Goal: Feedback & Contribution: Leave review/rating

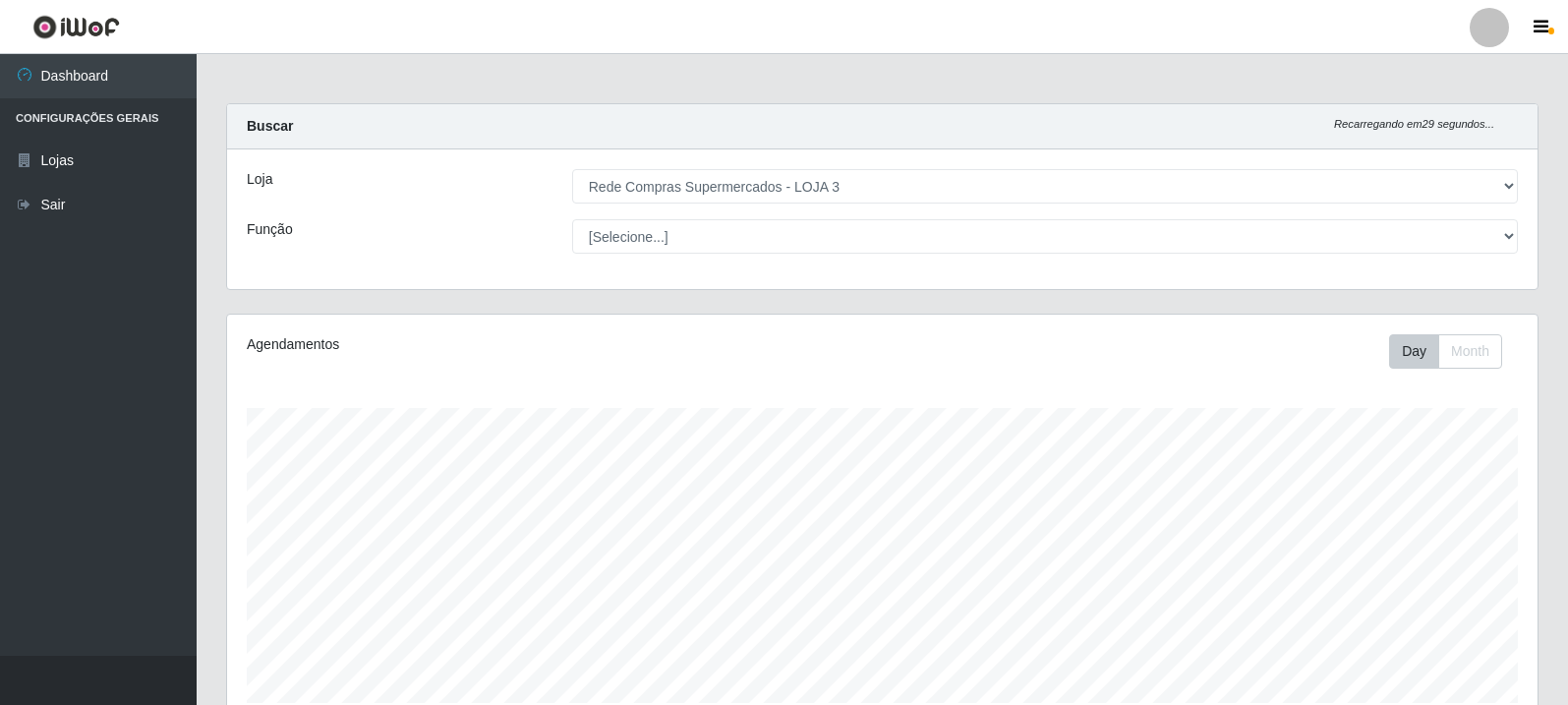
select select "162"
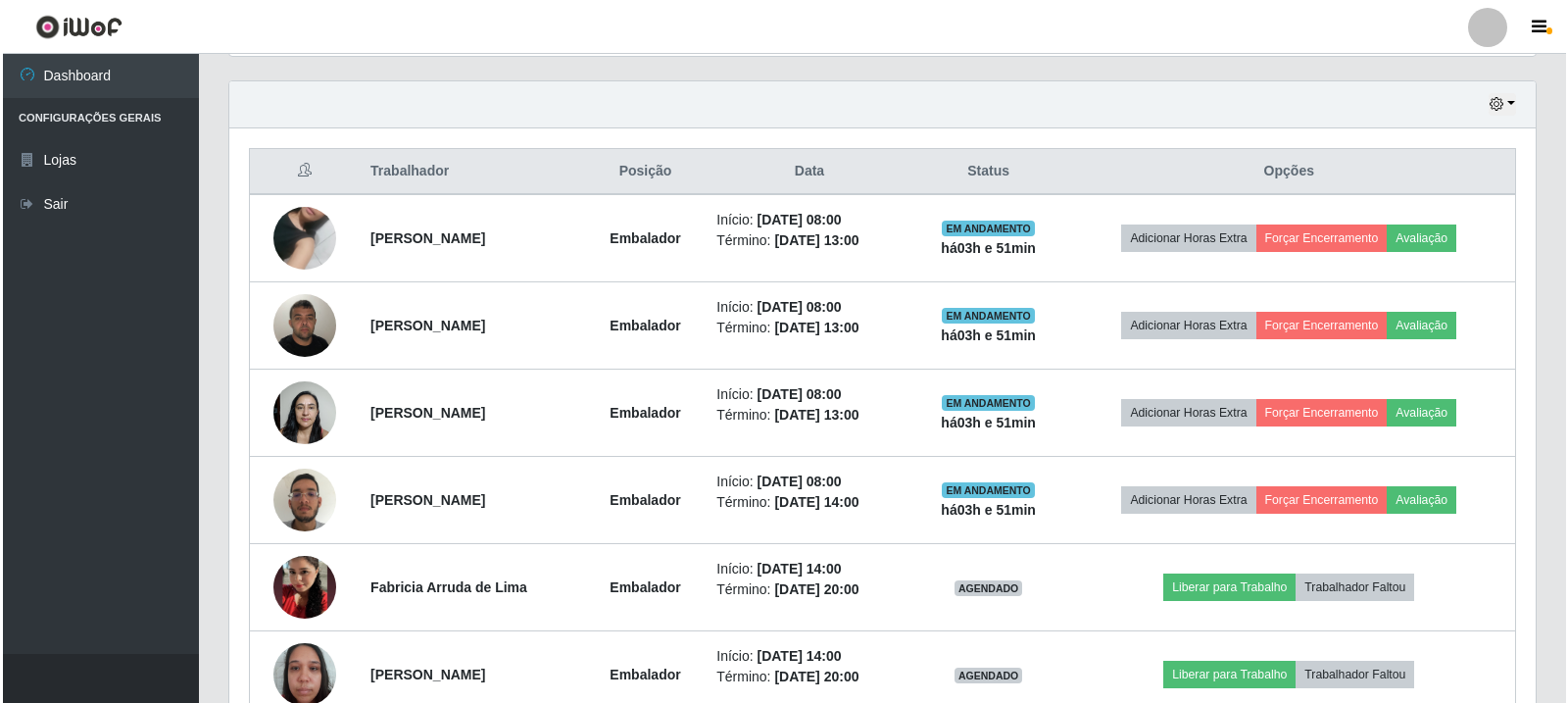
scroll to position [407, 1306]
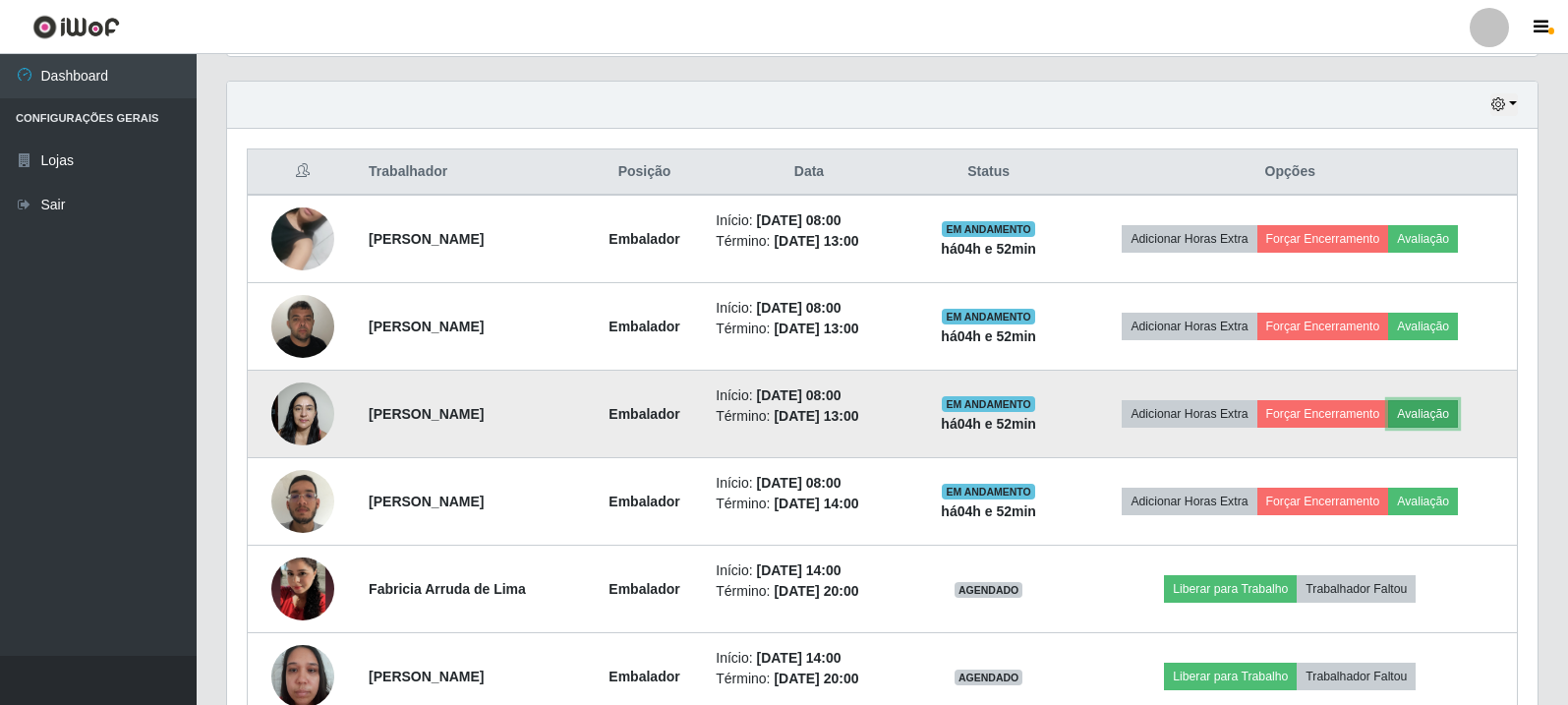
drag, startPoint x: 228, startPoint y: 2, endPoint x: 1441, endPoint y: 427, distance: 1285.3
click at [1441, 427] on button "Avaliação" at bounding box center [1424, 414] width 70 height 28
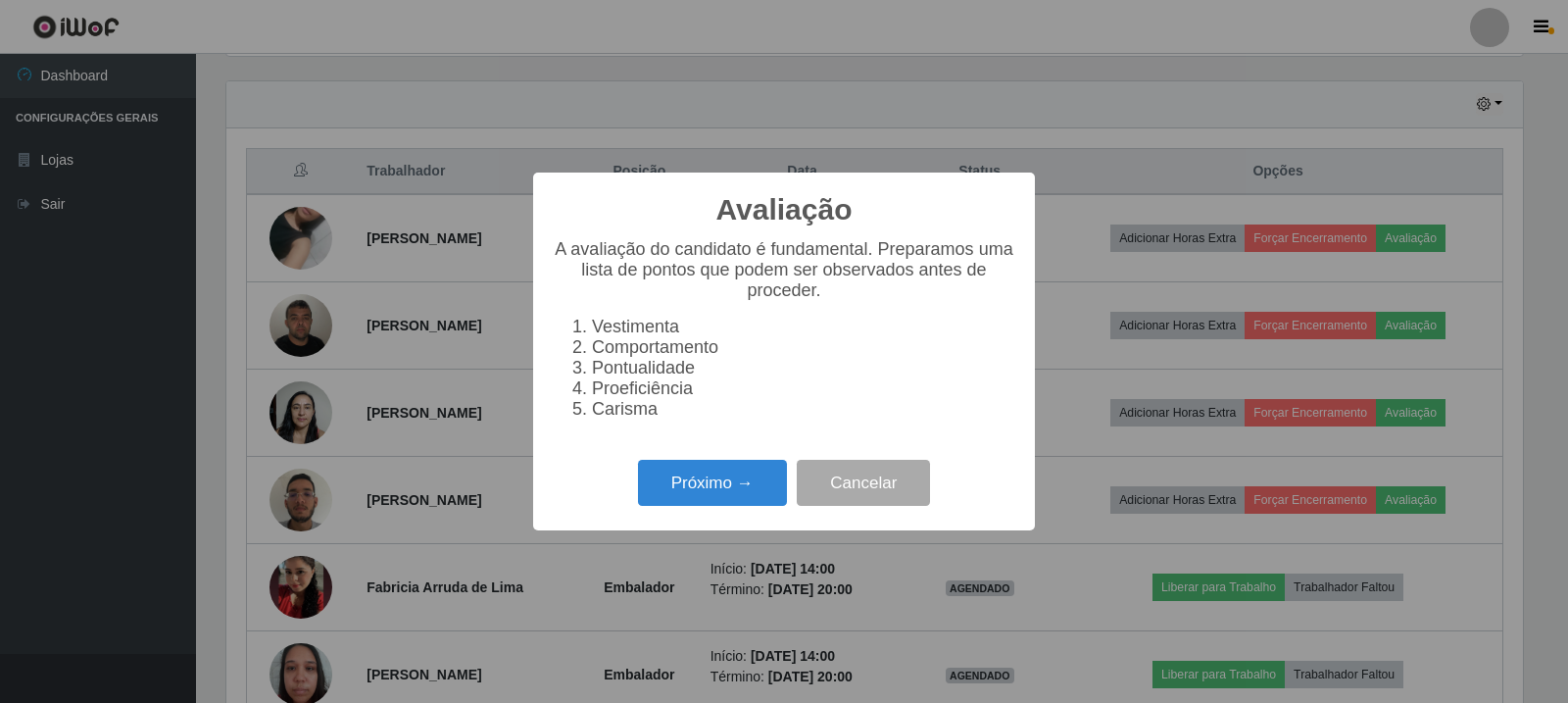
scroll to position [407, 1297]
click at [689, 477] on button "Próximo →" at bounding box center [712, 483] width 149 height 46
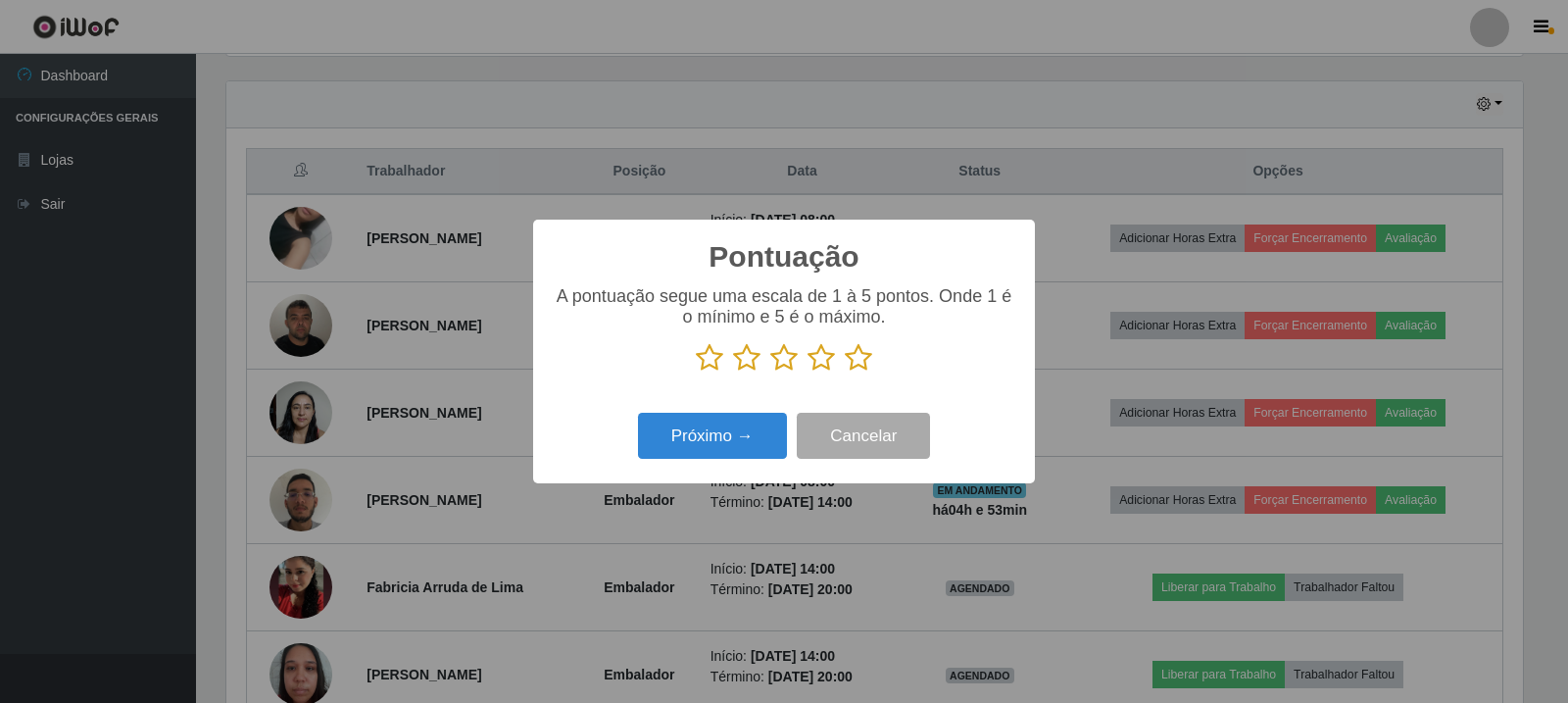
click at [858, 369] on icon at bounding box center [859, 358] width 28 height 30
click at [845, 373] on input "radio" at bounding box center [845, 373] width 0 height 0
click at [704, 443] on button "Próximo →" at bounding box center [712, 435] width 149 height 46
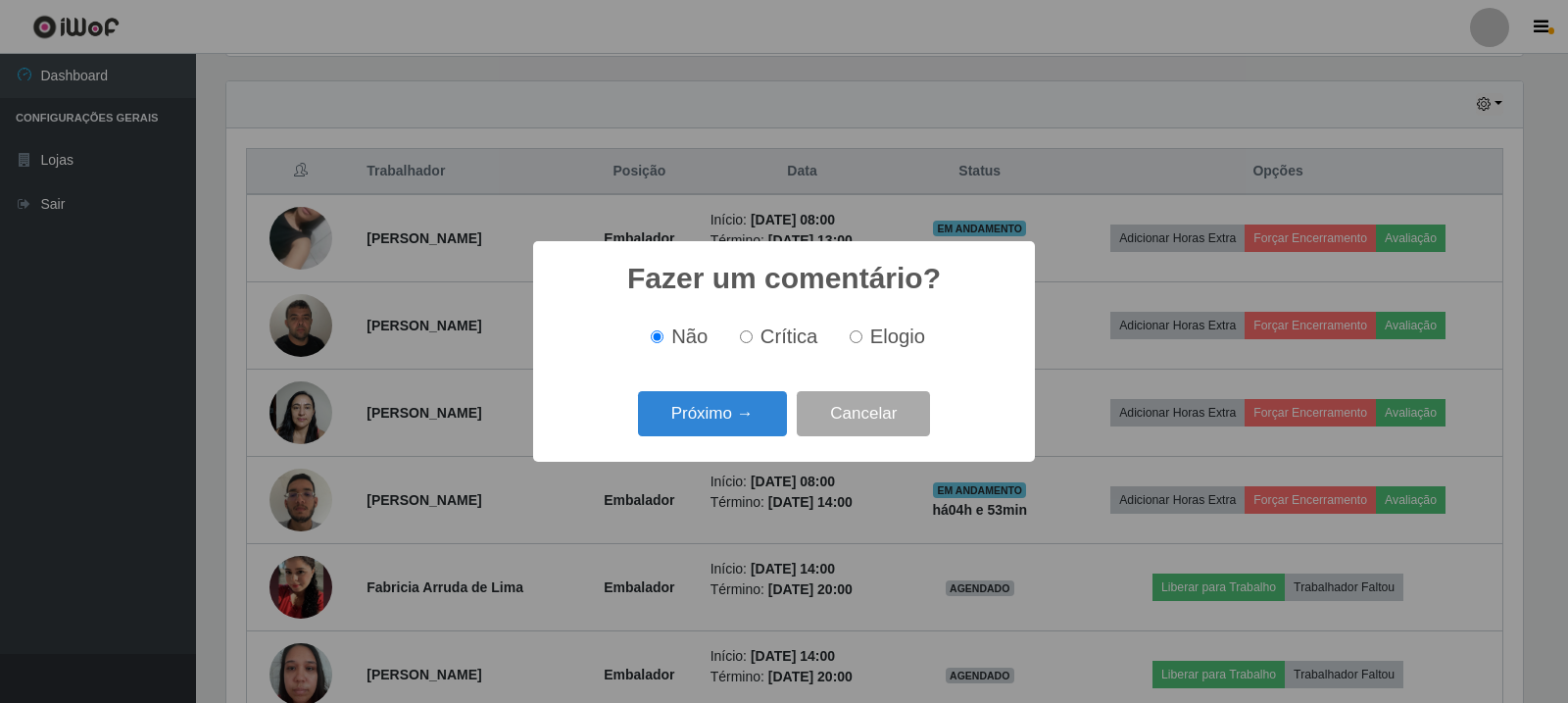
click at [832, 347] on div "Não Crítica Elogio" at bounding box center [784, 336] width 462 height 23
click at [871, 330] on span "Elogio" at bounding box center [898, 336] width 55 height 22
click at [863, 330] on input "Elogio" at bounding box center [856, 336] width 13 height 13
radio input "true"
click at [709, 409] on button "Próximo →" at bounding box center [712, 413] width 149 height 46
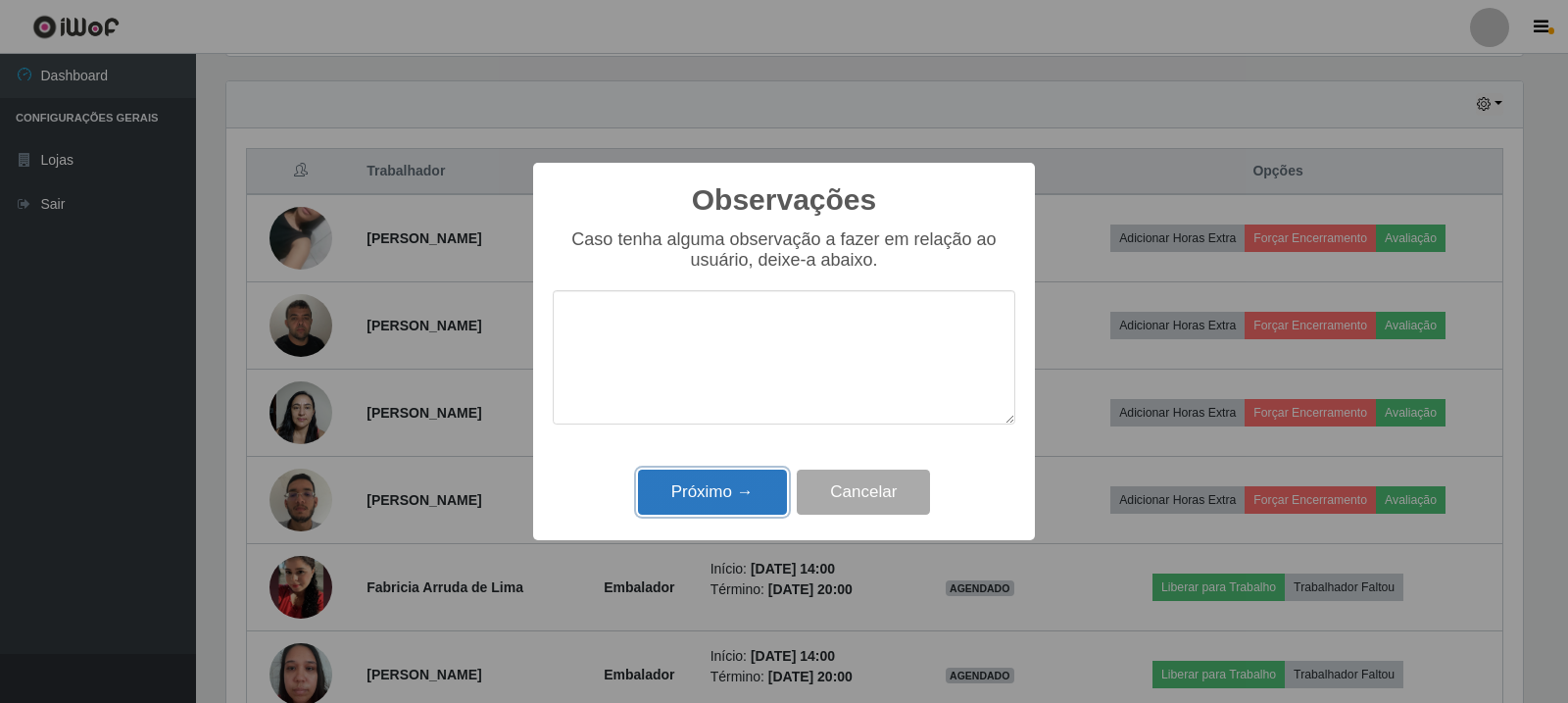
click at [754, 485] on button "Próximo →" at bounding box center [712, 492] width 149 height 46
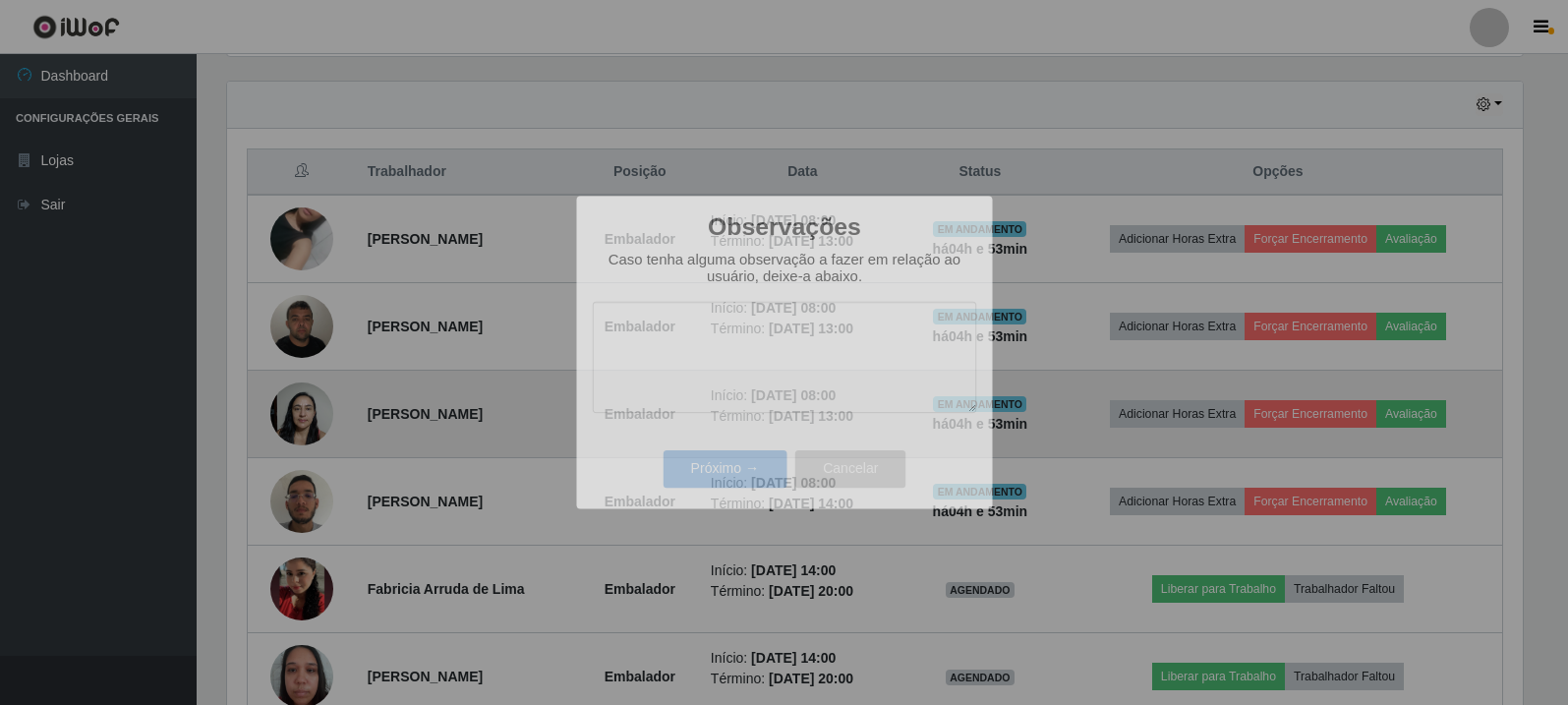
scroll to position [408, 1310]
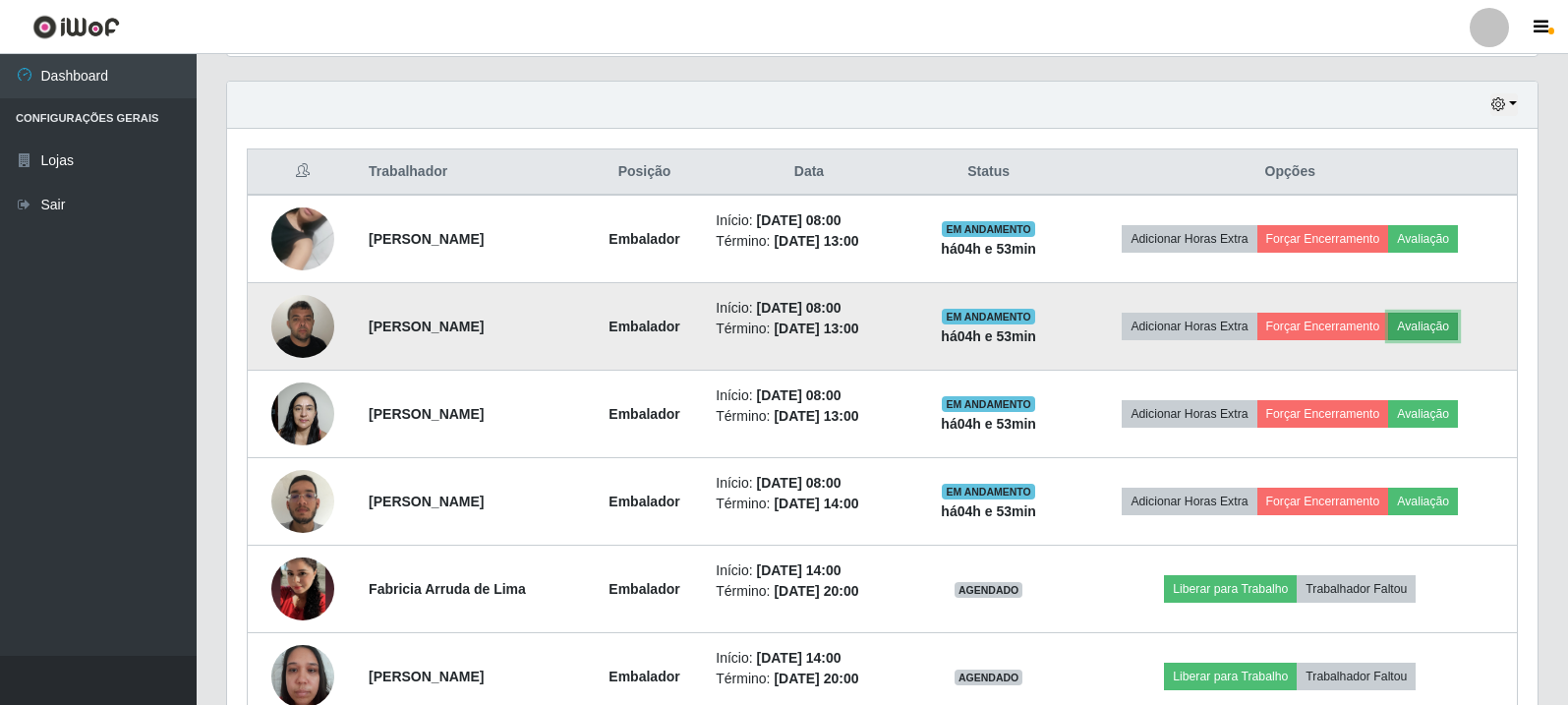
click at [1459, 330] on button "Avaliação" at bounding box center [1424, 326] width 70 height 28
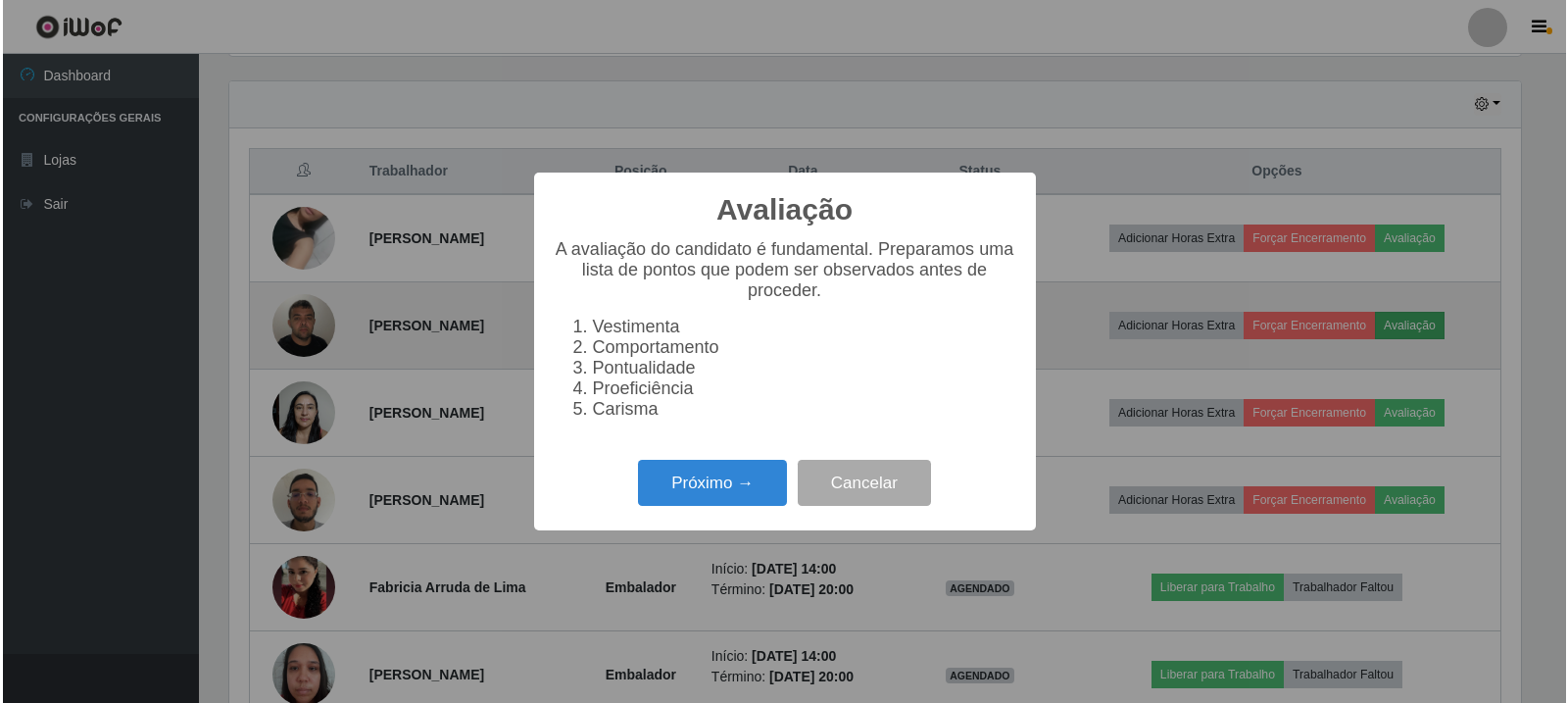
scroll to position [407, 1297]
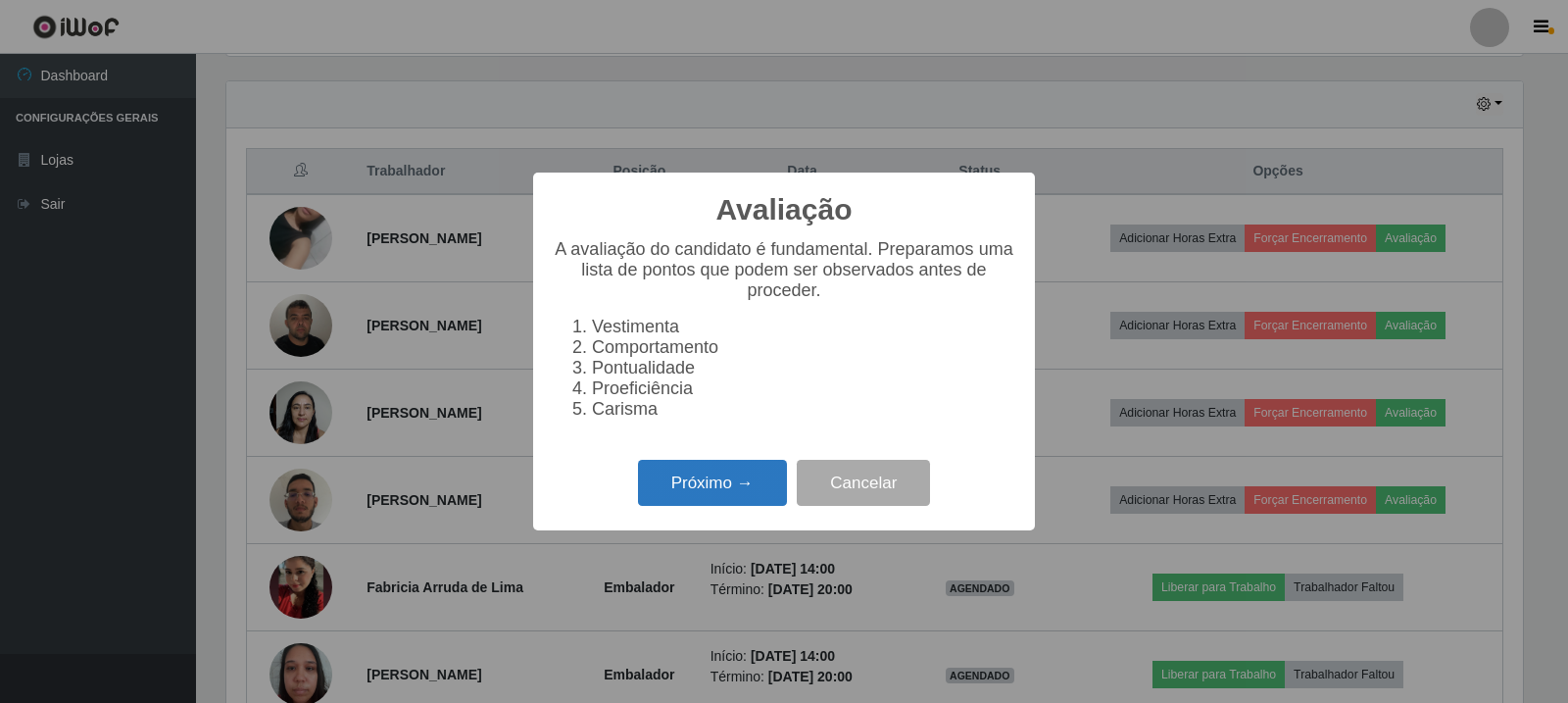
click at [690, 487] on button "Próximo →" at bounding box center [712, 483] width 149 height 46
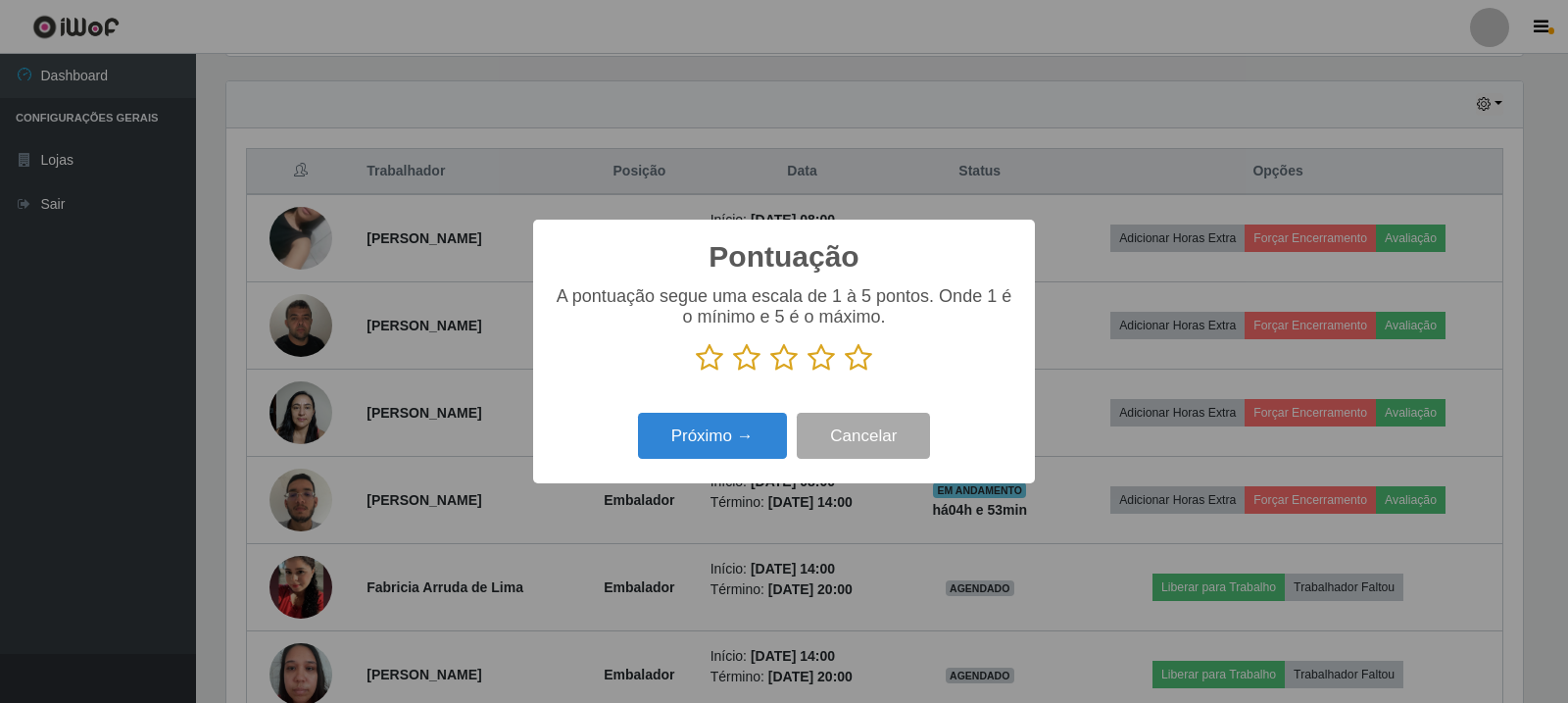
click at [857, 366] on icon at bounding box center [859, 358] width 28 height 30
click at [845, 373] on input "radio" at bounding box center [845, 373] width 0 height 0
click at [706, 450] on button "Próximo →" at bounding box center [712, 435] width 149 height 46
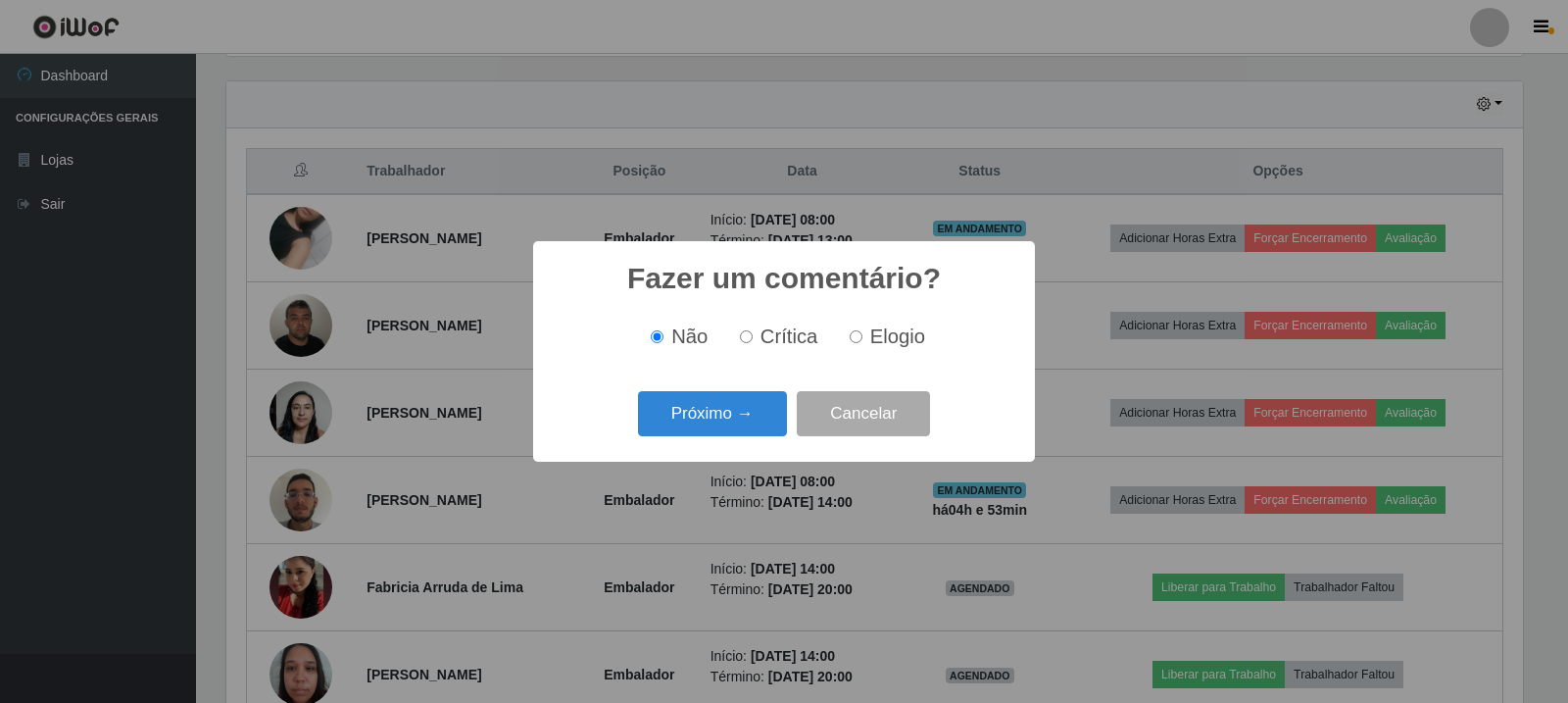
click at [853, 343] on input "Elogio" at bounding box center [856, 336] width 13 height 13
radio input "true"
click at [742, 425] on button "Próximo →" at bounding box center [712, 413] width 149 height 46
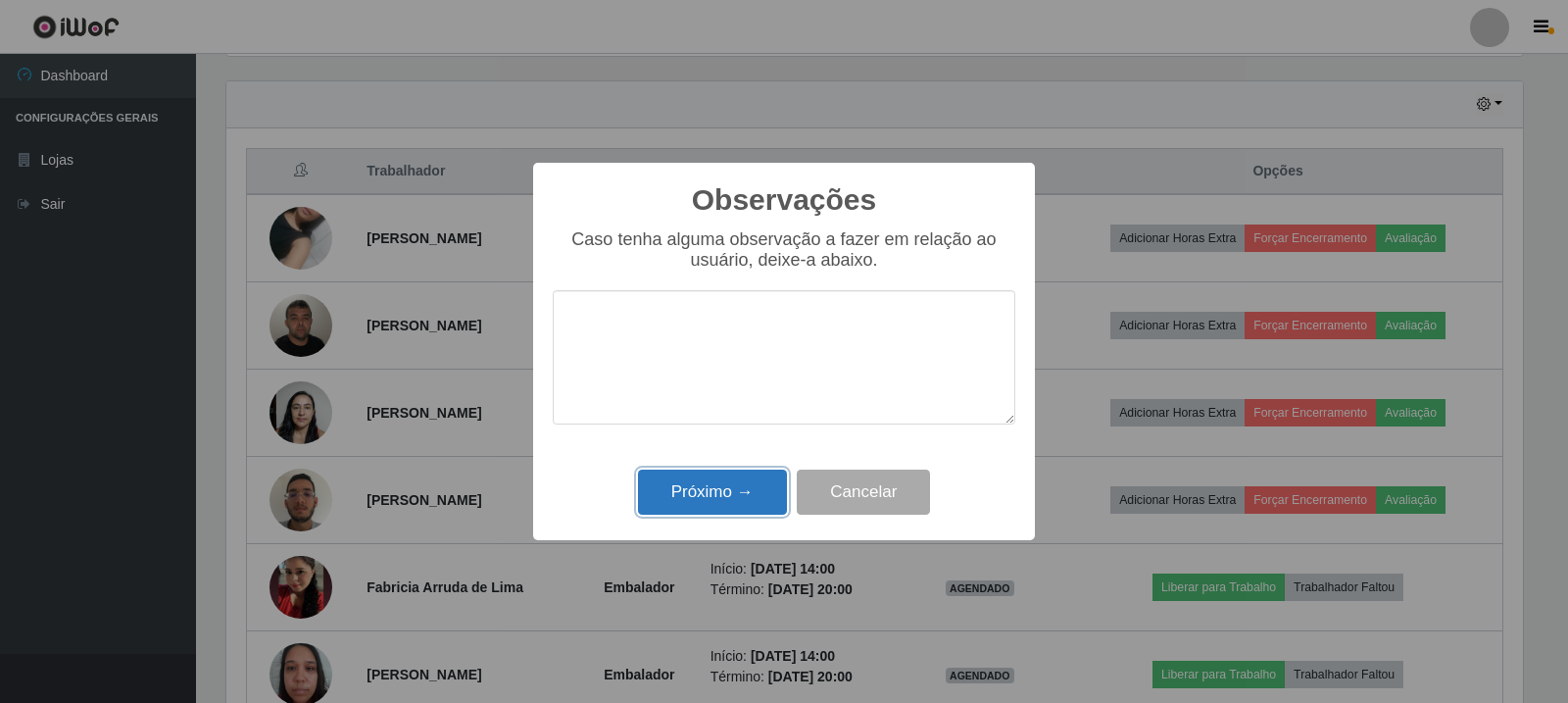
click at [722, 485] on button "Próximo →" at bounding box center [712, 492] width 149 height 46
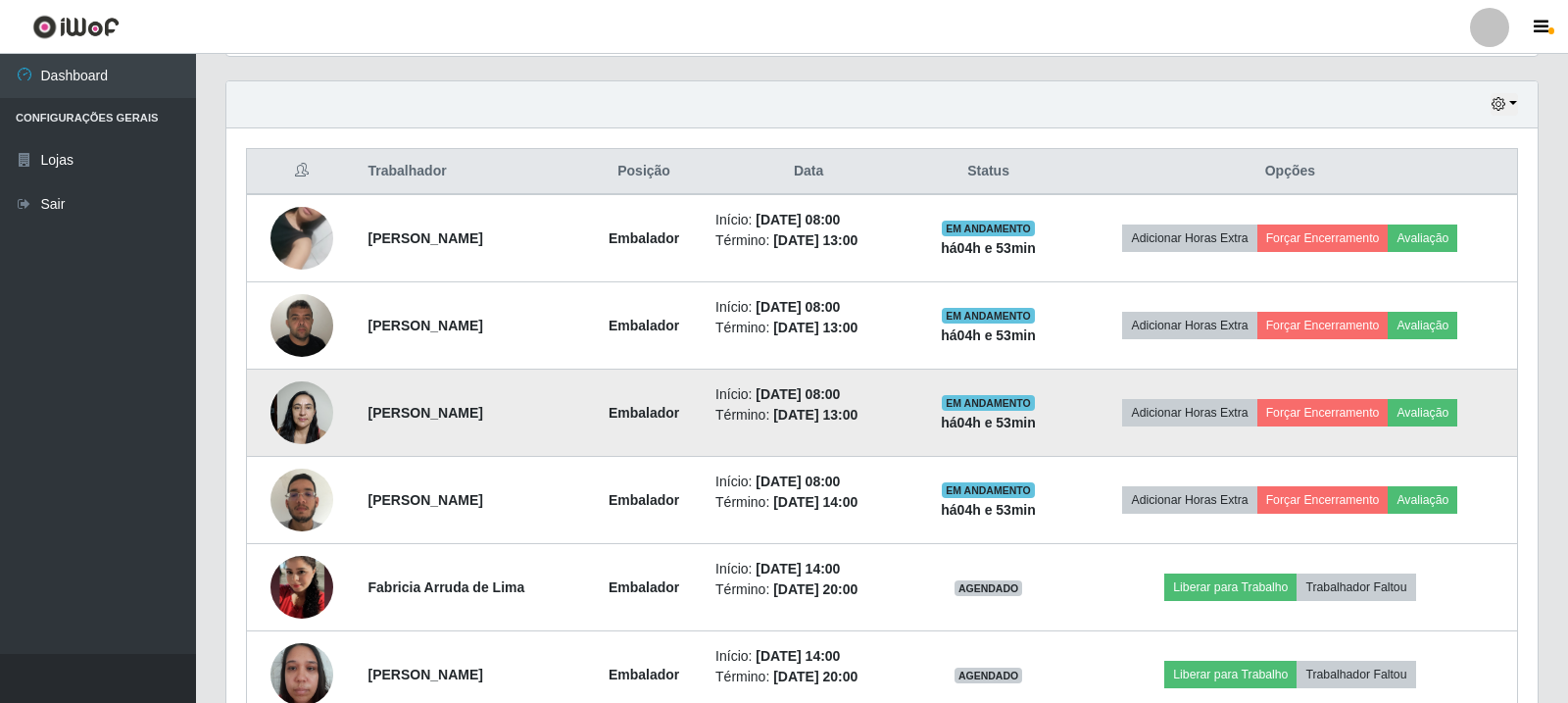
scroll to position [407, 1306]
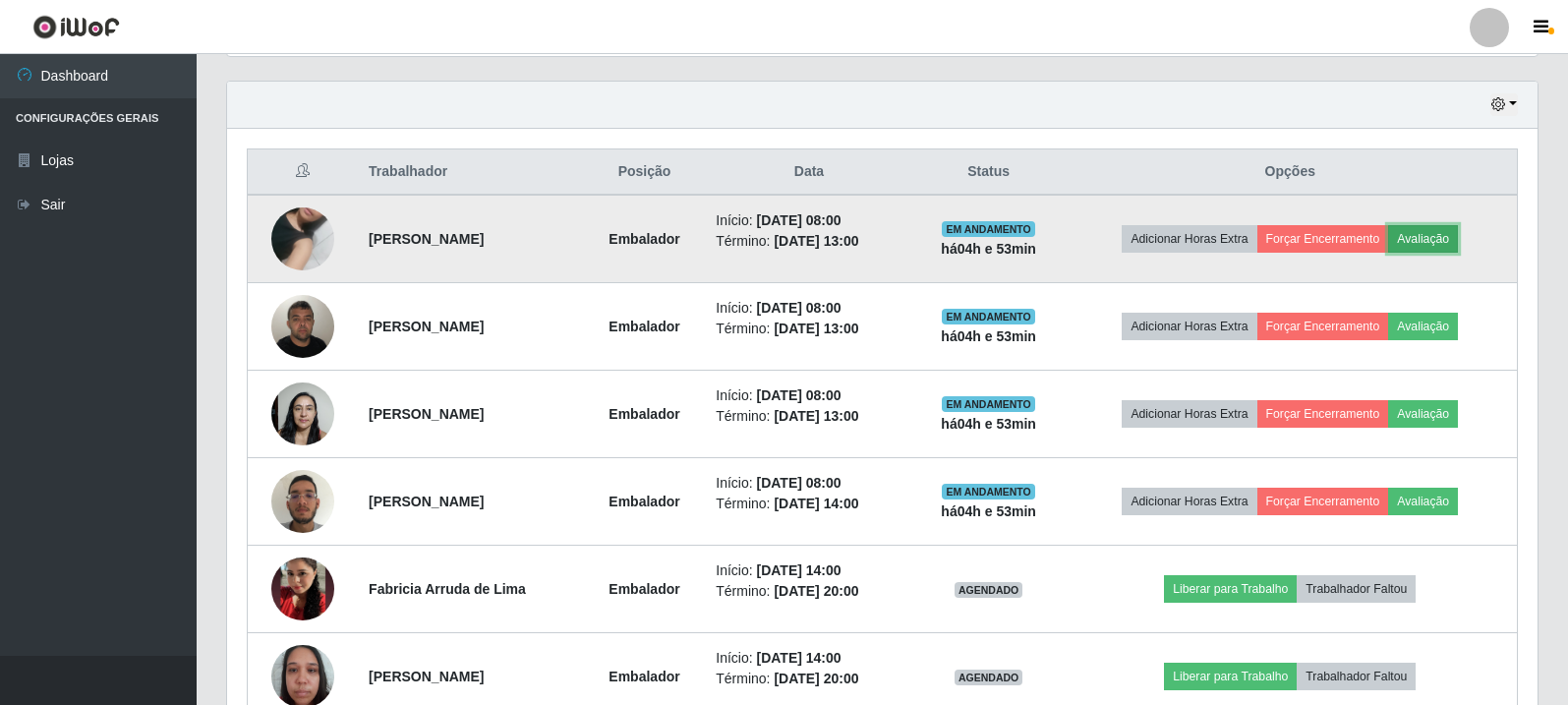
click at [1445, 236] on button "Avaliação" at bounding box center [1424, 239] width 70 height 28
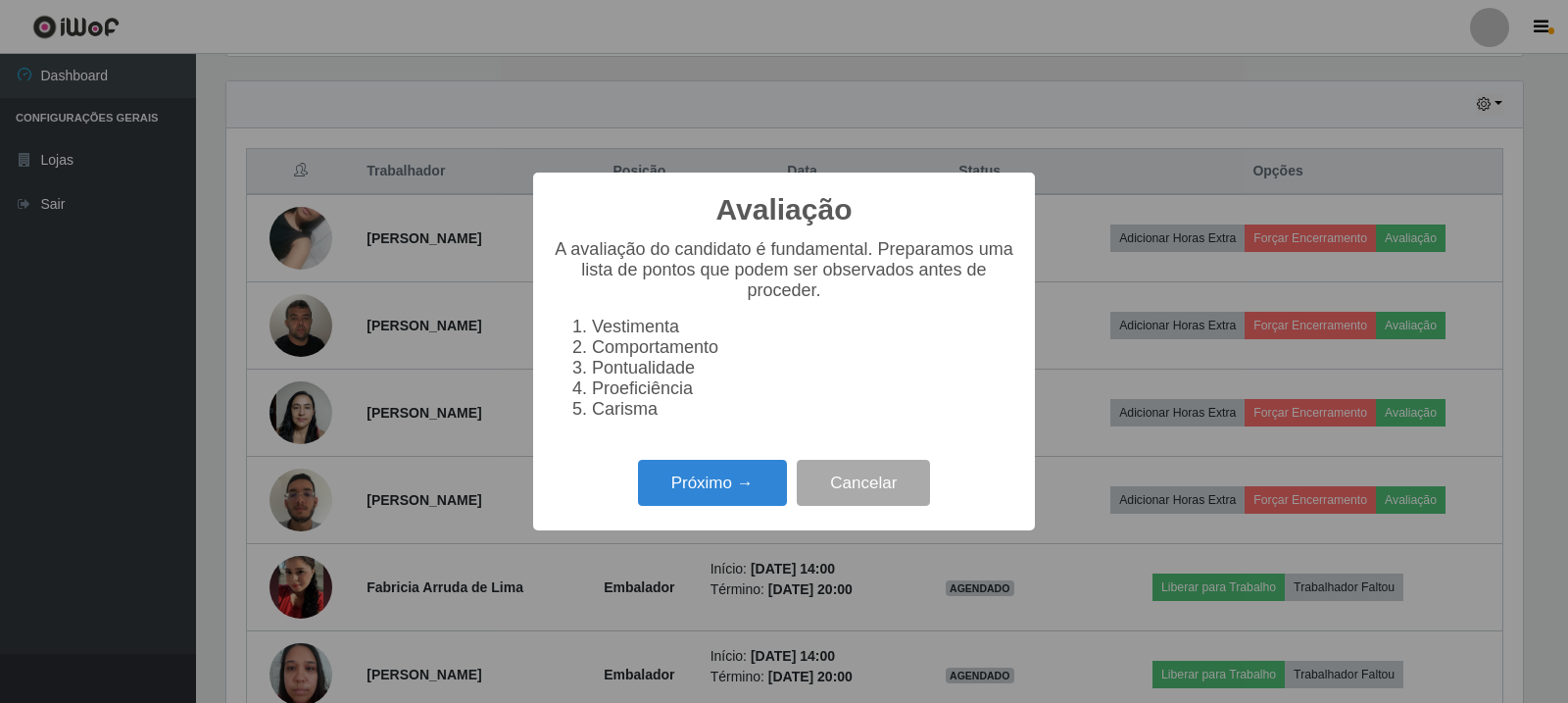
scroll to position [407, 1297]
click at [628, 491] on div "Próximo → Cancelar" at bounding box center [784, 483] width 462 height 56
click at [648, 489] on button "Próximo →" at bounding box center [712, 483] width 149 height 46
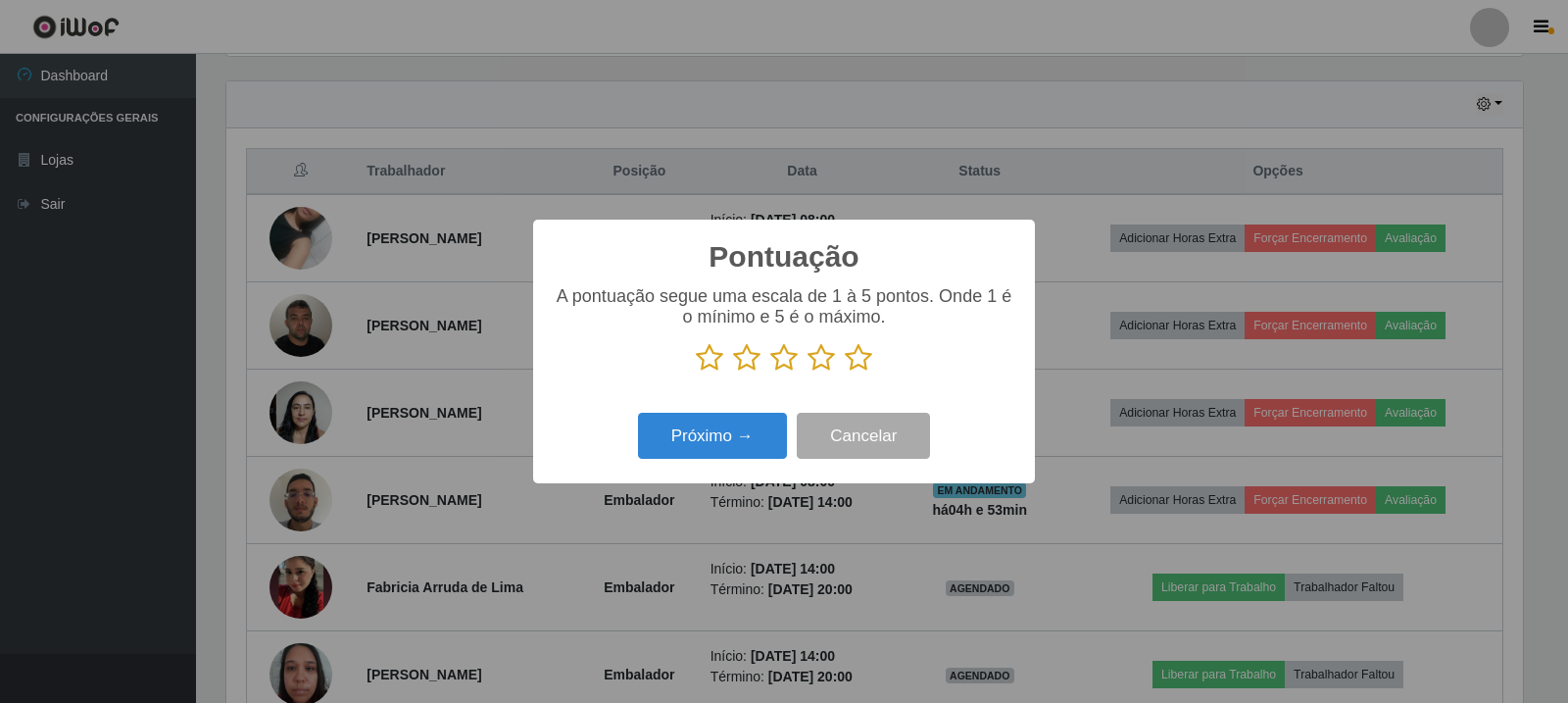
click at [852, 358] on icon at bounding box center [859, 358] width 28 height 30
click at [845, 373] on input "radio" at bounding box center [845, 373] width 0 height 0
click at [740, 463] on div "Próximo → Cancelar" at bounding box center [784, 435] width 462 height 56
drag, startPoint x: 762, startPoint y: 413, endPoint x: 755, endPoint y: 443, distance: 30.8
click at [758, 422] on div "Próximo → Cancelar" at bounding box center [784, 435] width 462 height 56
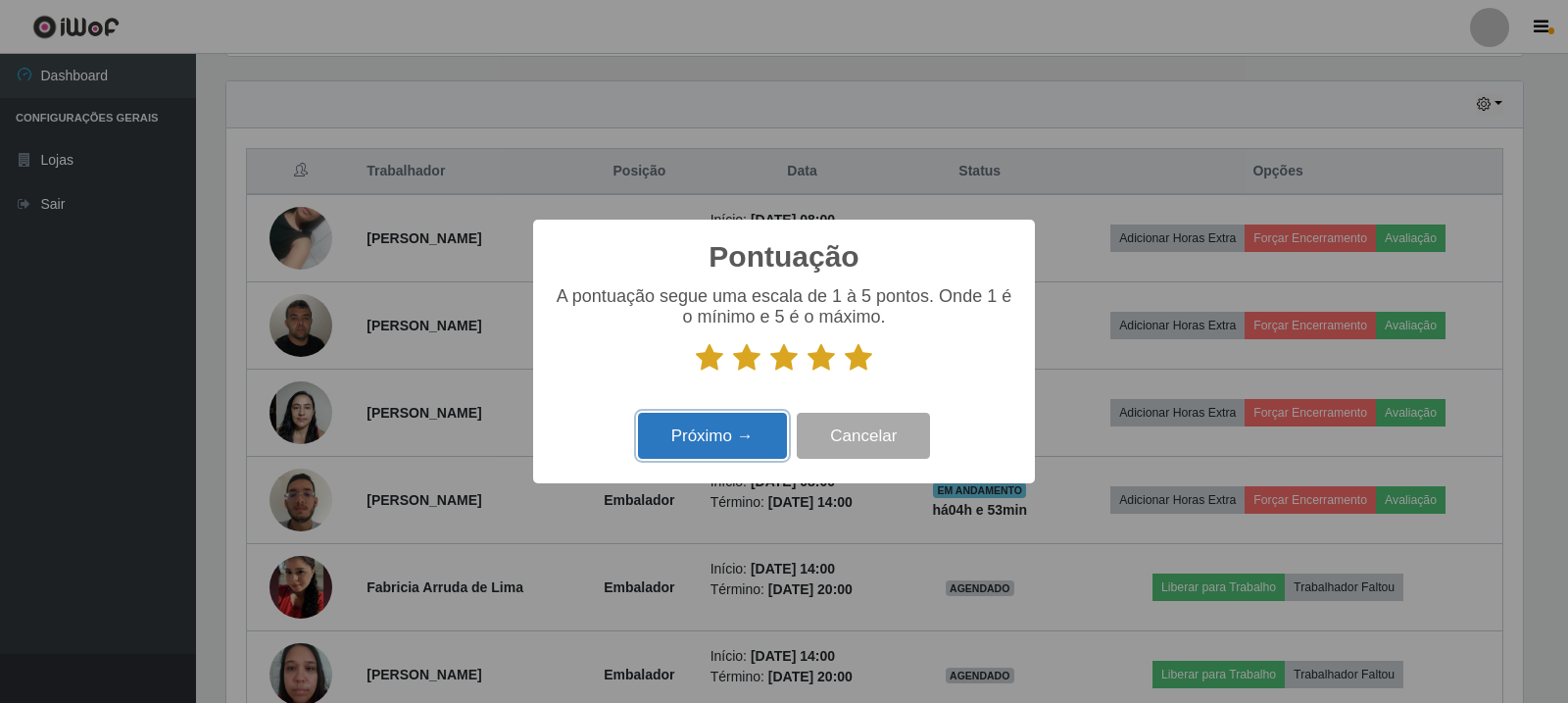
click at [755, 444] on button "Próximo →" at bounding box center [712, 435] width 149 height 46
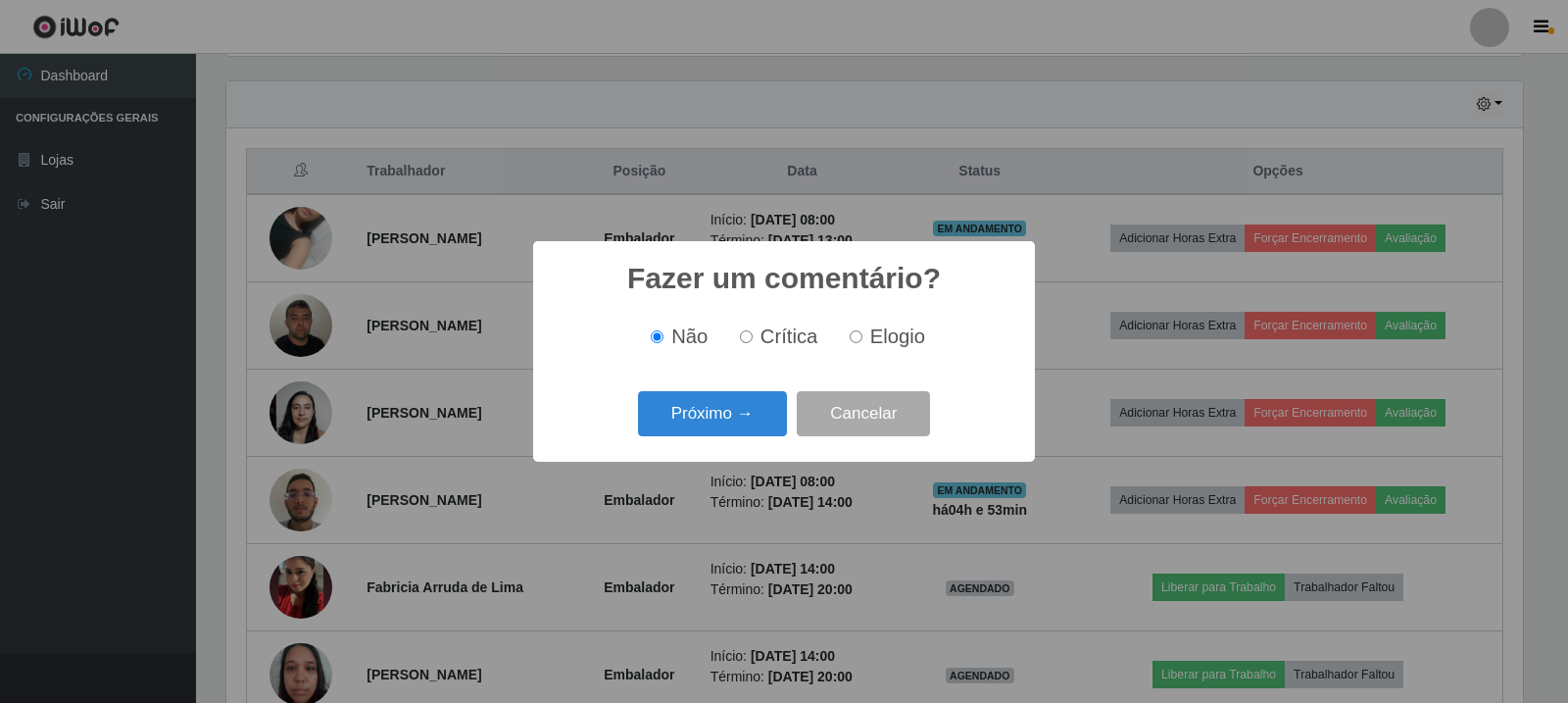
click at [865, 345] on label "Elogio" at bounding box center [884, 336] width 83 height 23
click at [863, 343] on input "Elogio" at bounding box center [856, 336] width 13 height 13
radio input "true"
click at [671, 410] on button "Próximo →" at bounding box center [712, 413] width 149 height 46
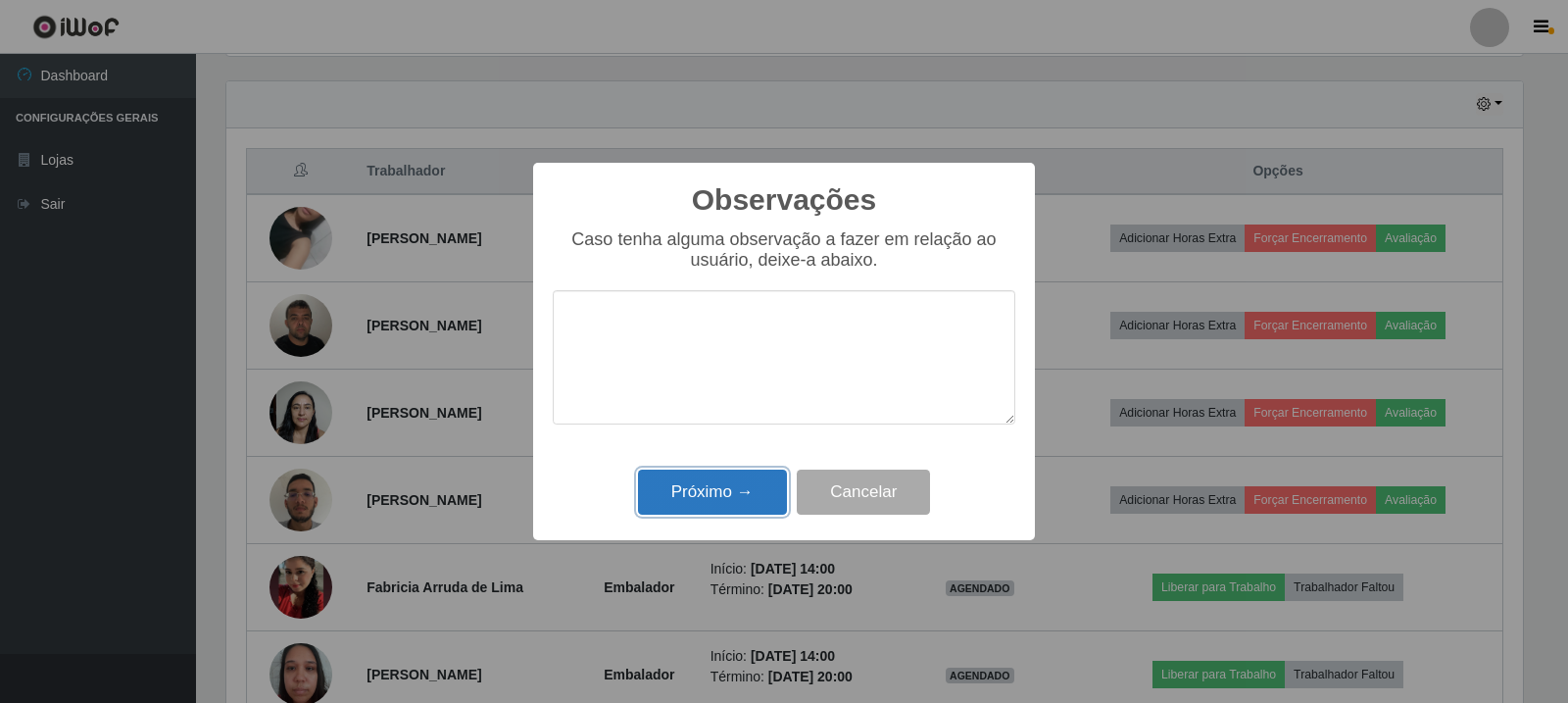
click at [745, 492] on button "Próximo →" at bounding box center [712, 492] width 149 height 46
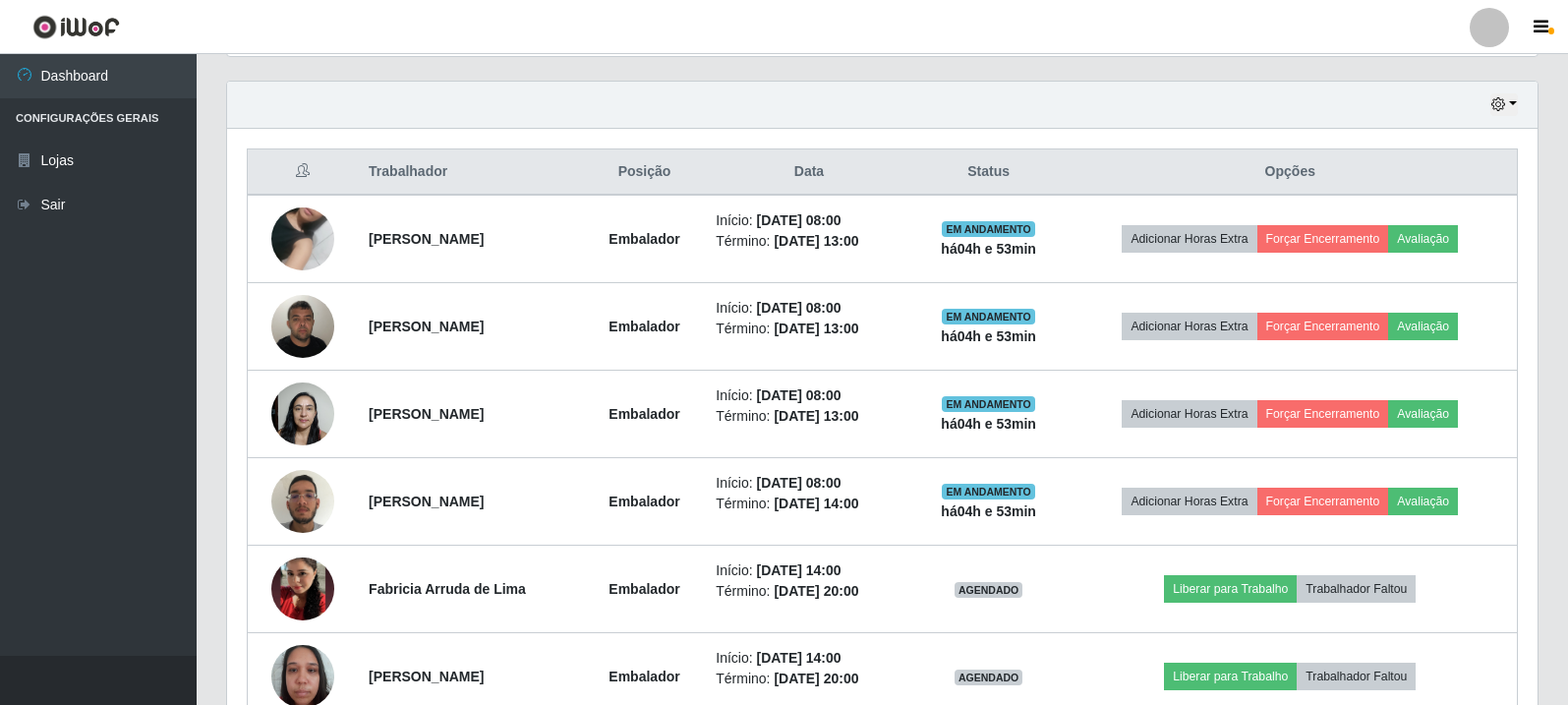
scroll to position [408, 1310]
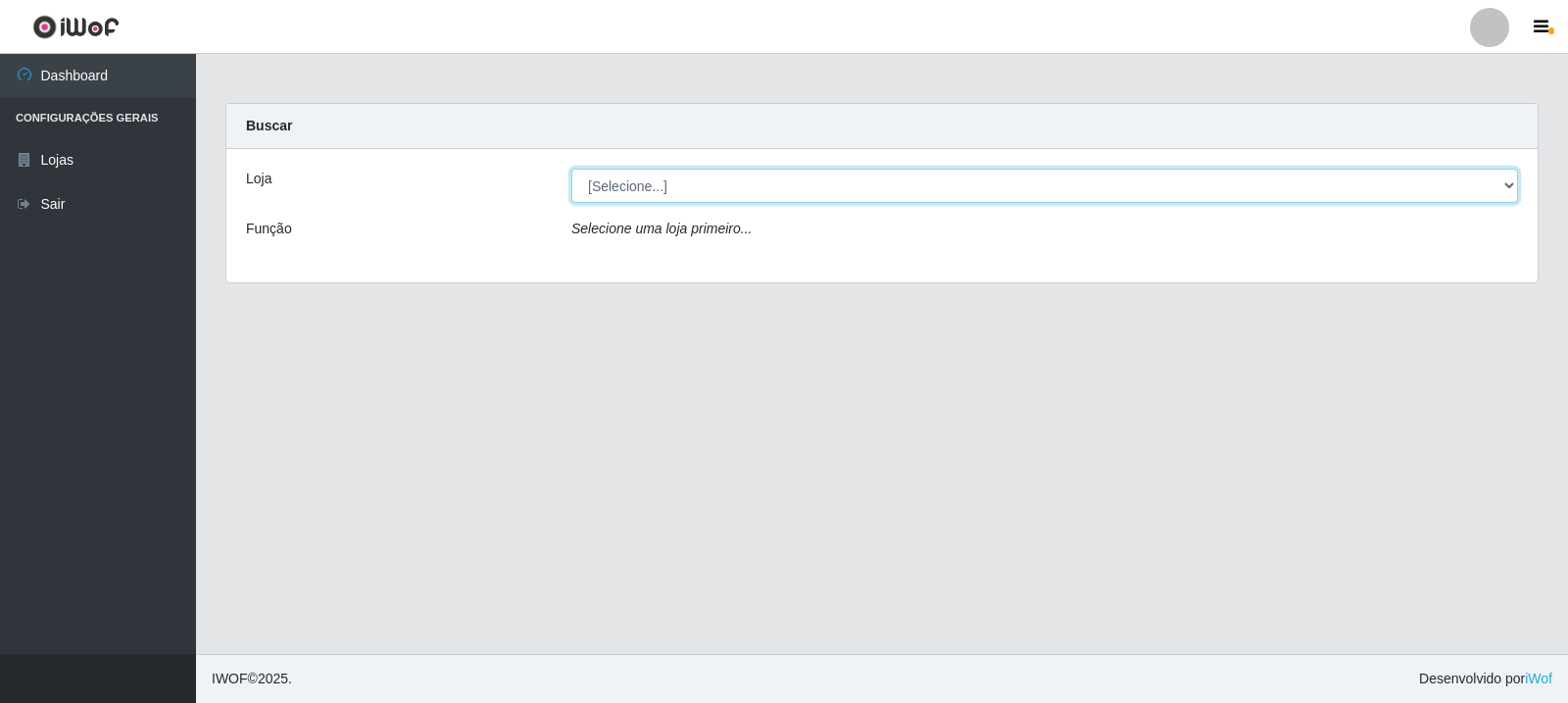
click at [918, 192] on select "[Selecione...] Rede Compras Supermercados - LOJA 3" at bounding box center [1044, 185] width 947 height 35
select select "162"
click at [571, 169] on select "[Selecione...] Rede Compras Supermercados - LOJA 3" at bounding box center [1044, 185] width 947 height 35
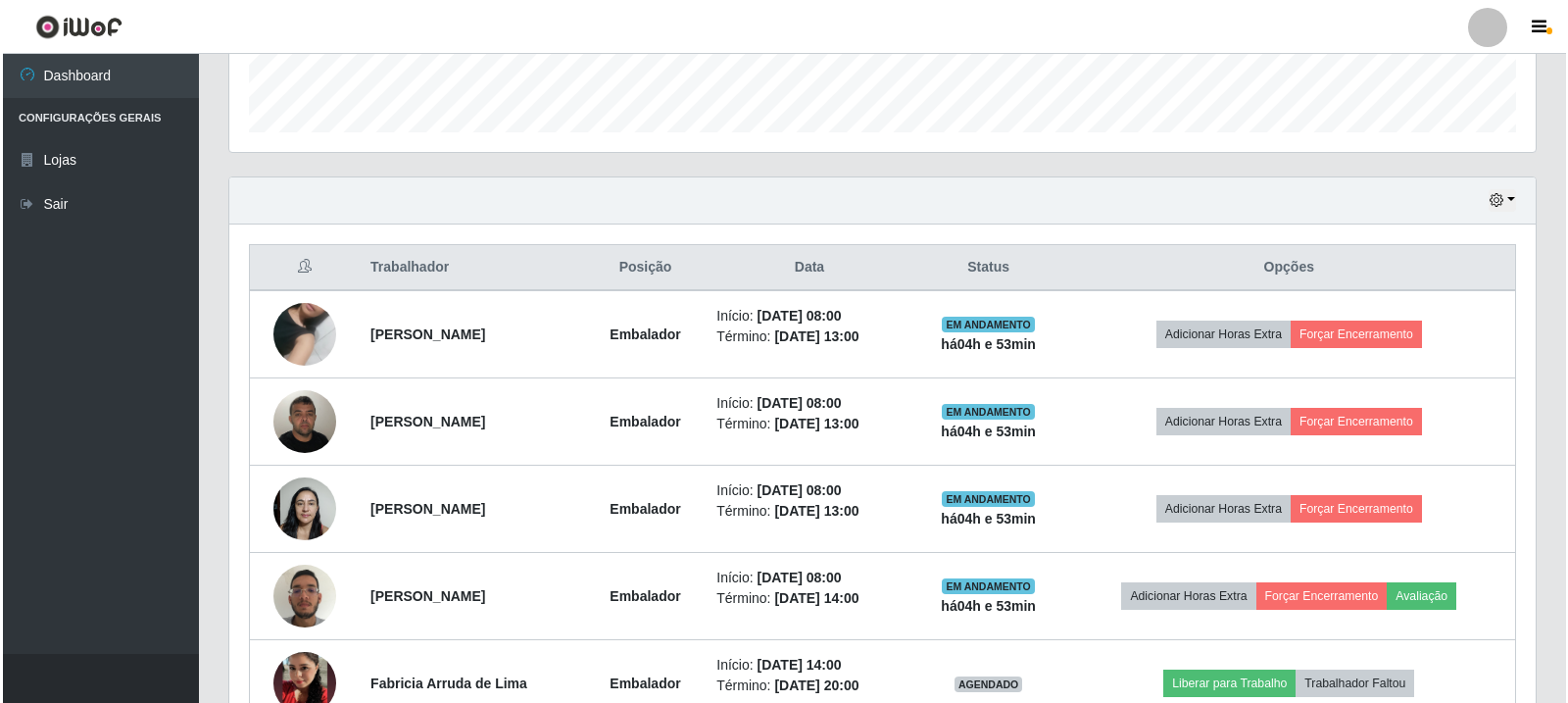
scroll to position [664, 0]
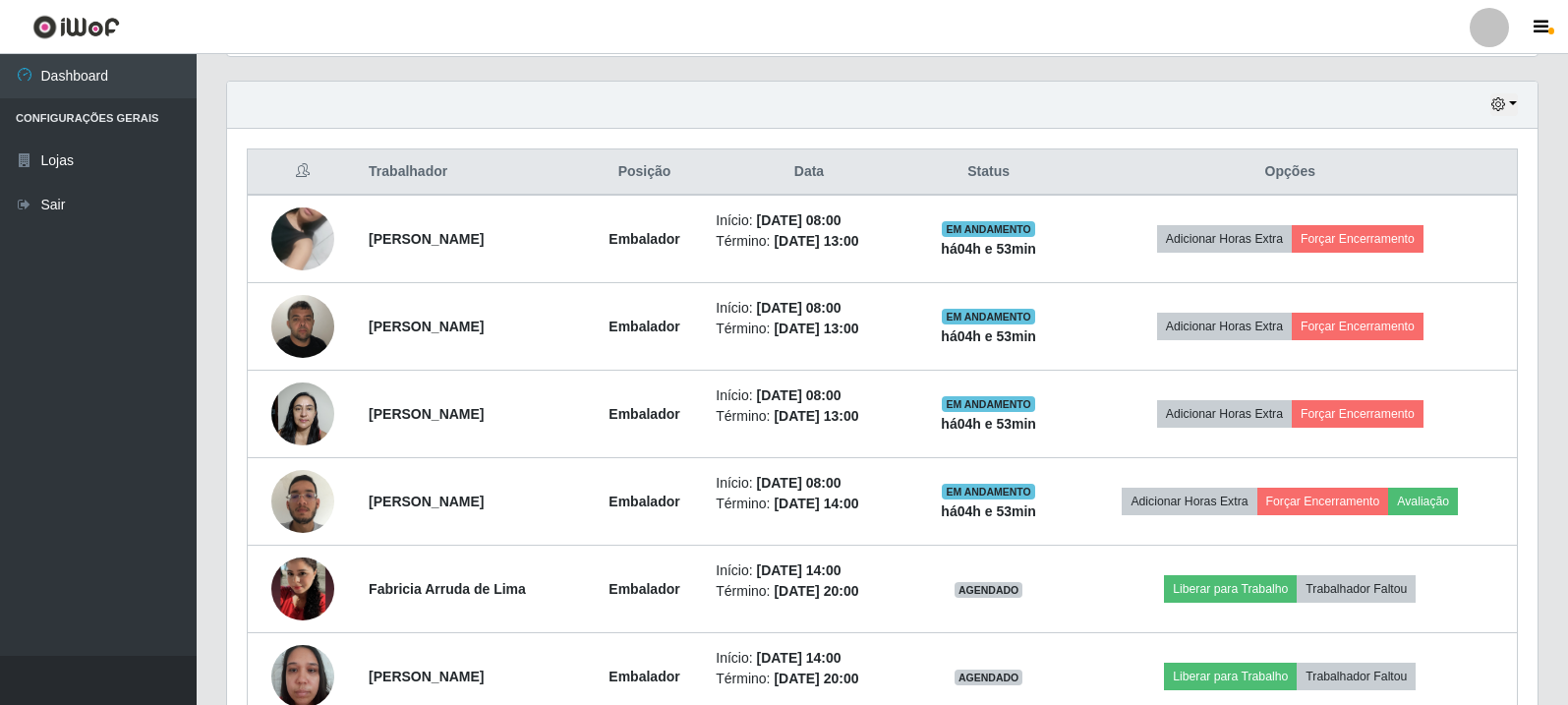
click at [1543, 138] on div "Hoje 1 dia 3 dias 1 Semana Não encerrados Trabalhador Posição Data Status Opçõe…" at bounding box center [882, 466] width 1342 height 772
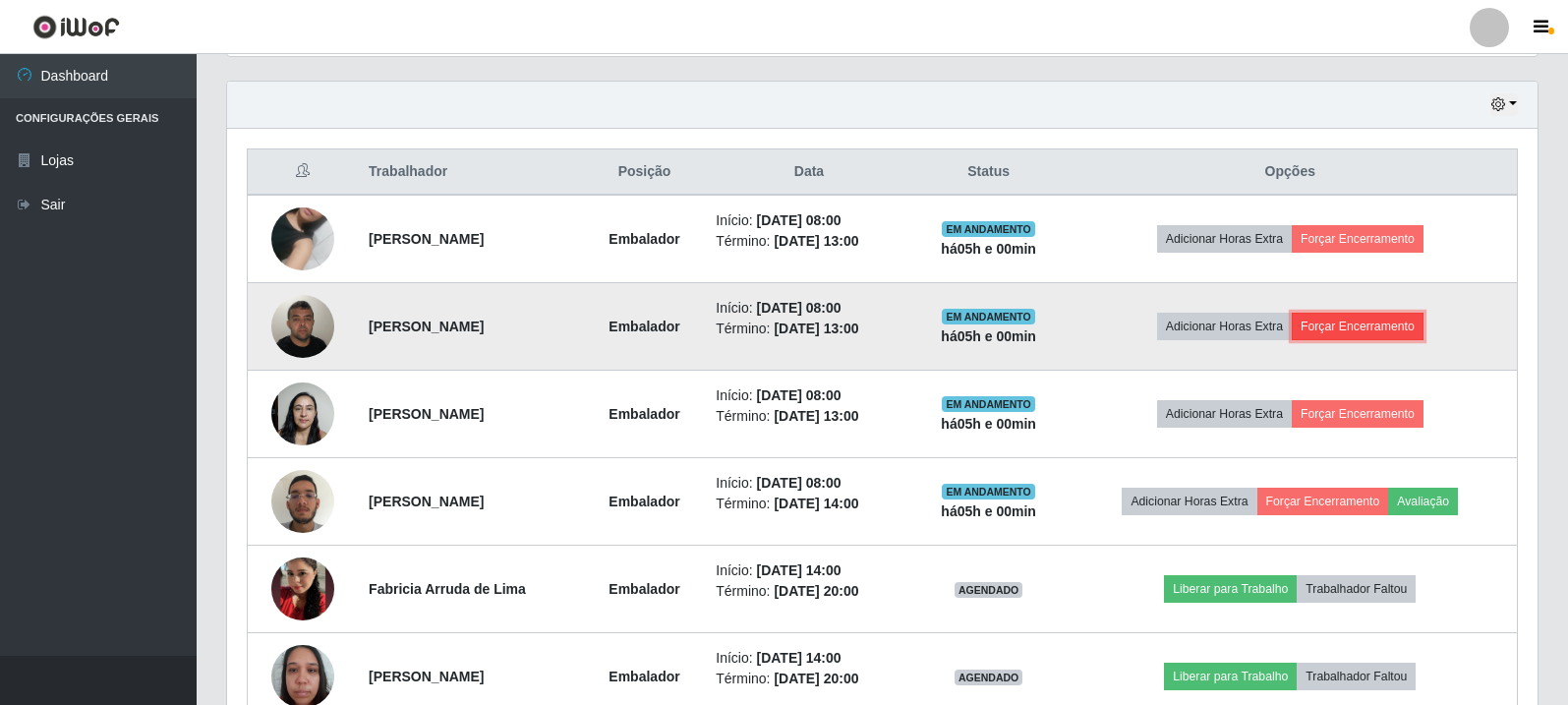
click at [1403, 331] on button "Forçar Encerramento" at bounding box center [1358, 326] width 131 height 28
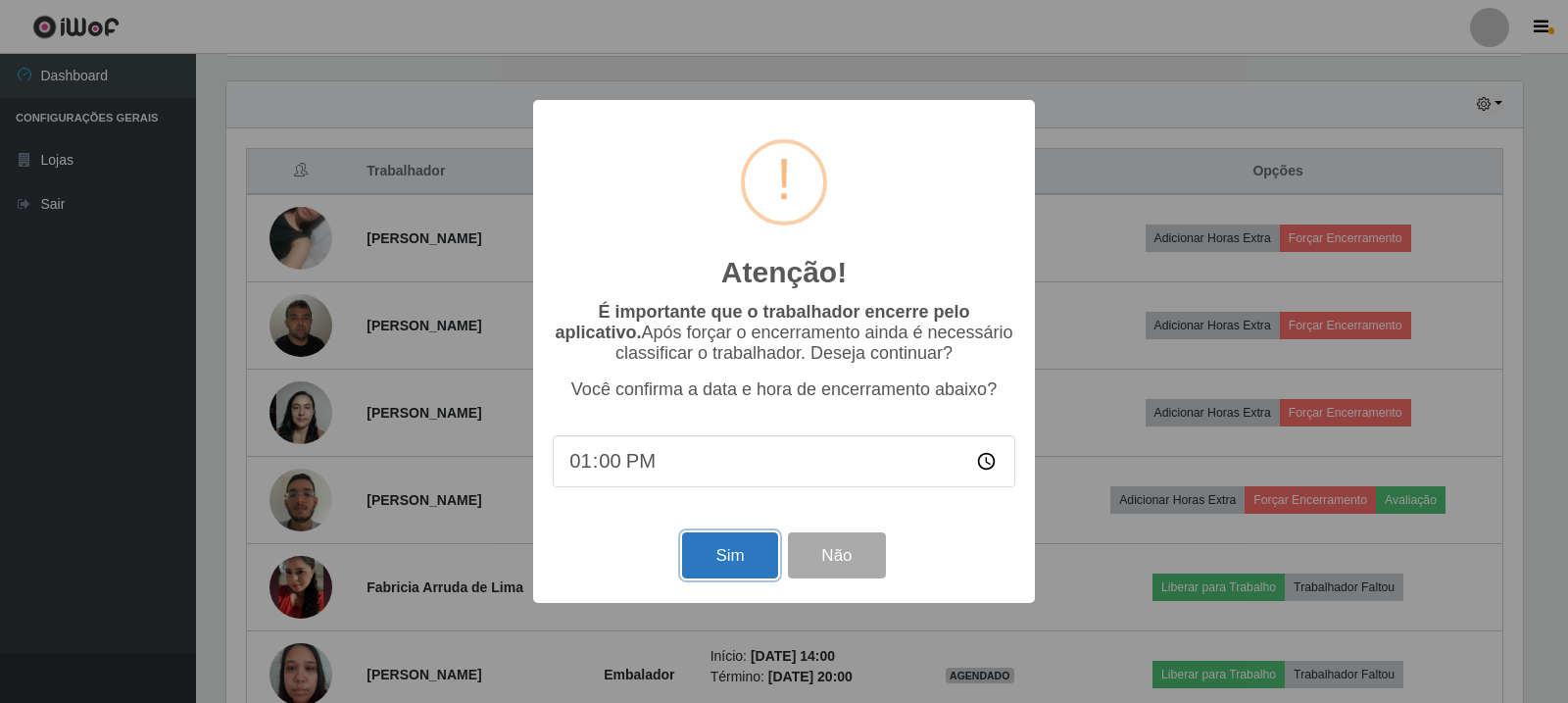
click at [715, 562] on button "Sim" at bounding box center [730, 555] width 95 height 46
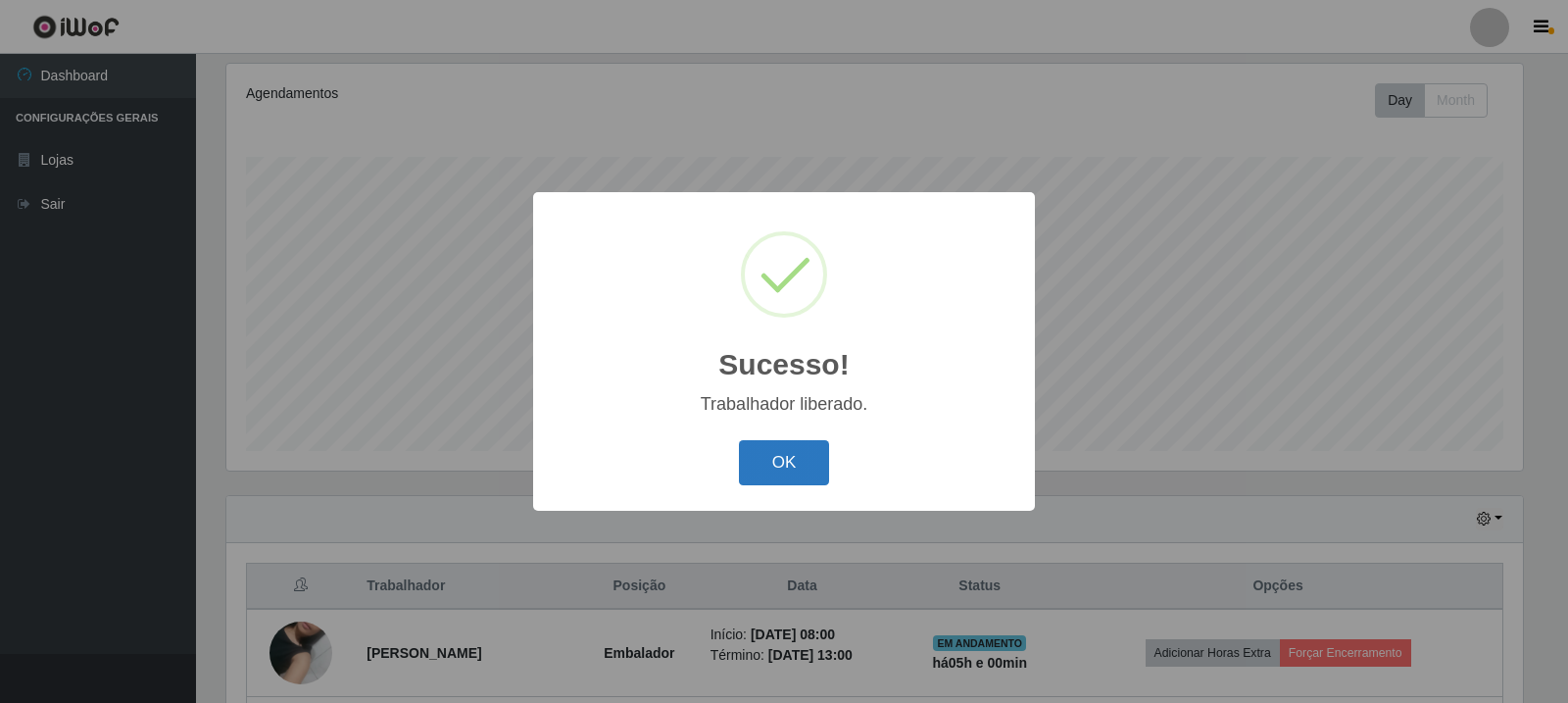
click at [741, 455] on button "OK" at bounding box center [784, 463] width 91 height 46
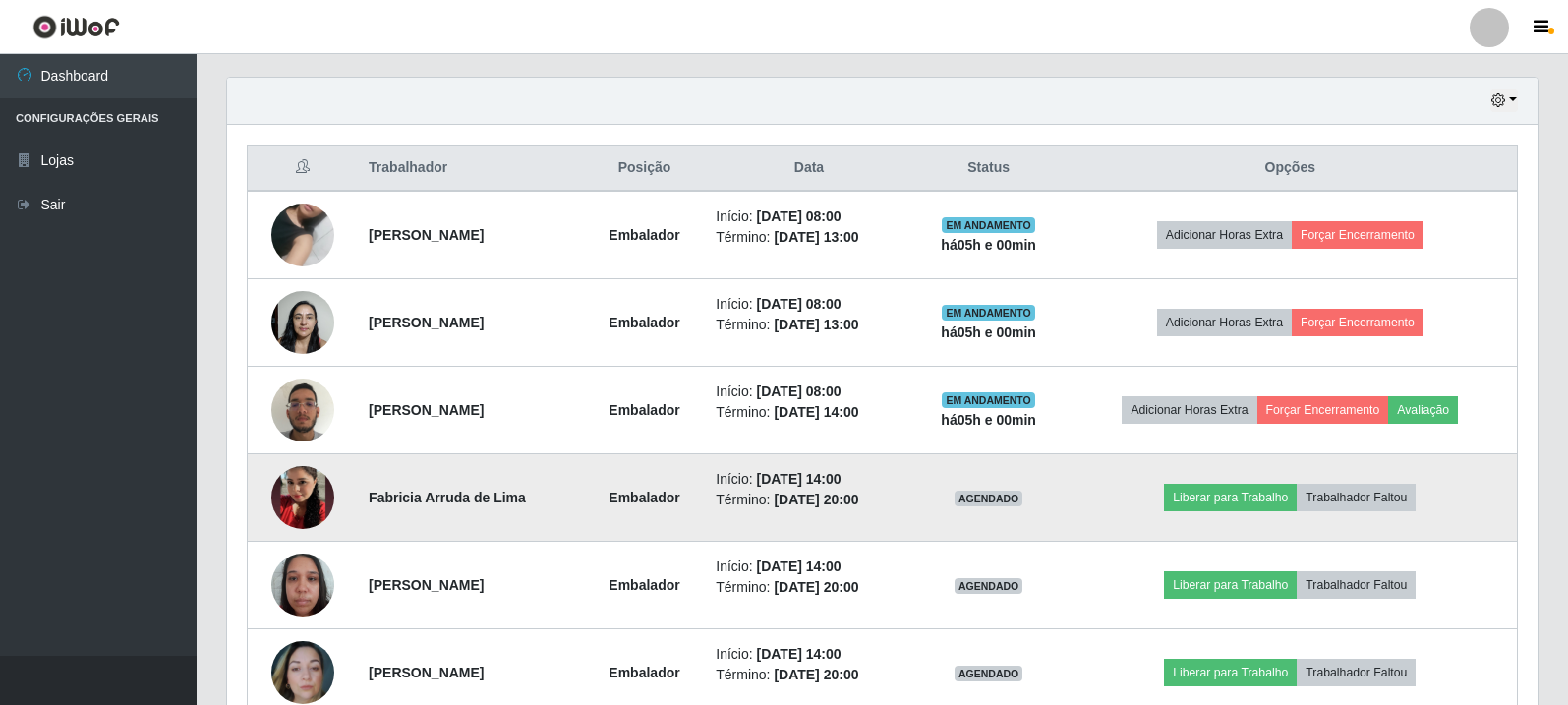
scroll to position [480, 0]
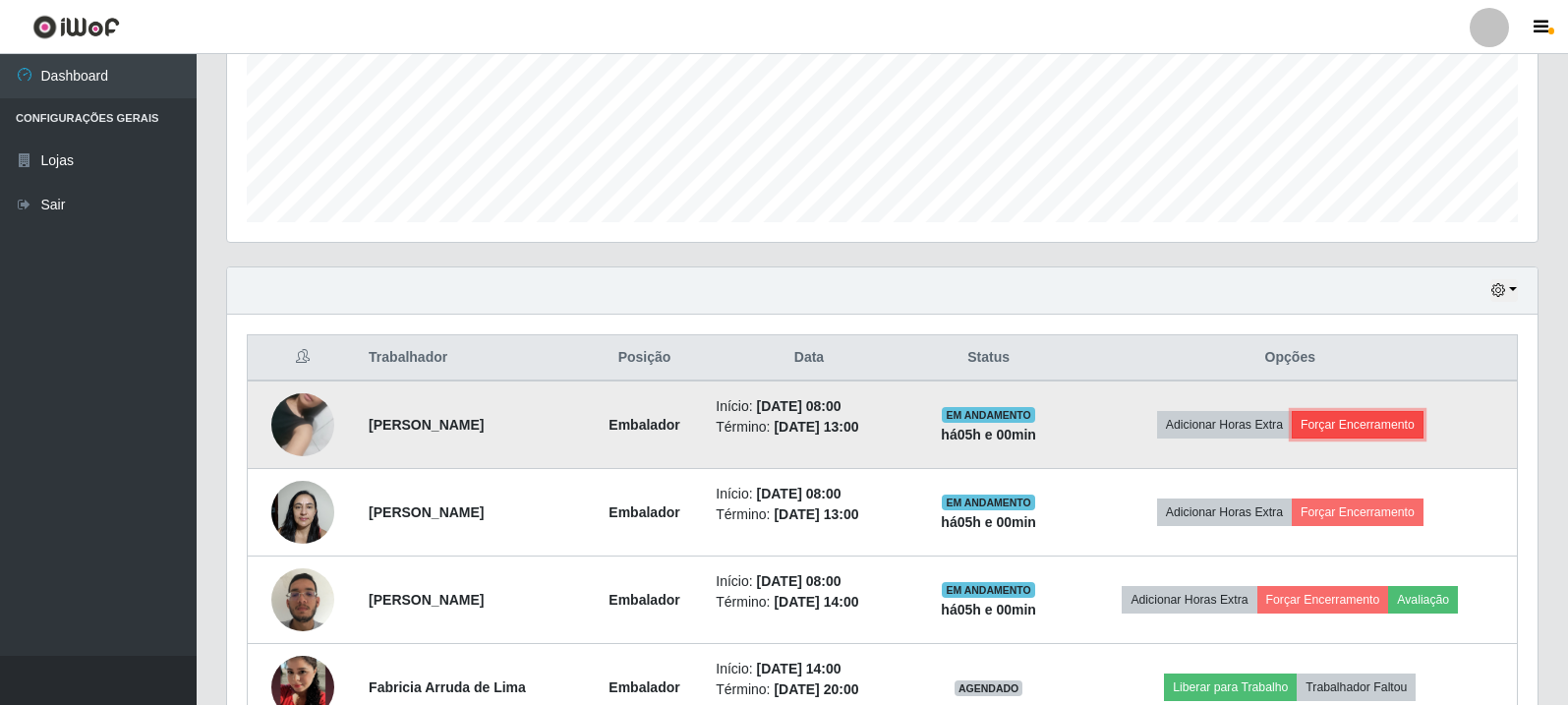
click at [1367, 426] on button "Forçar Encerramento" at bounding box center [1358, 425] width 131 height 28
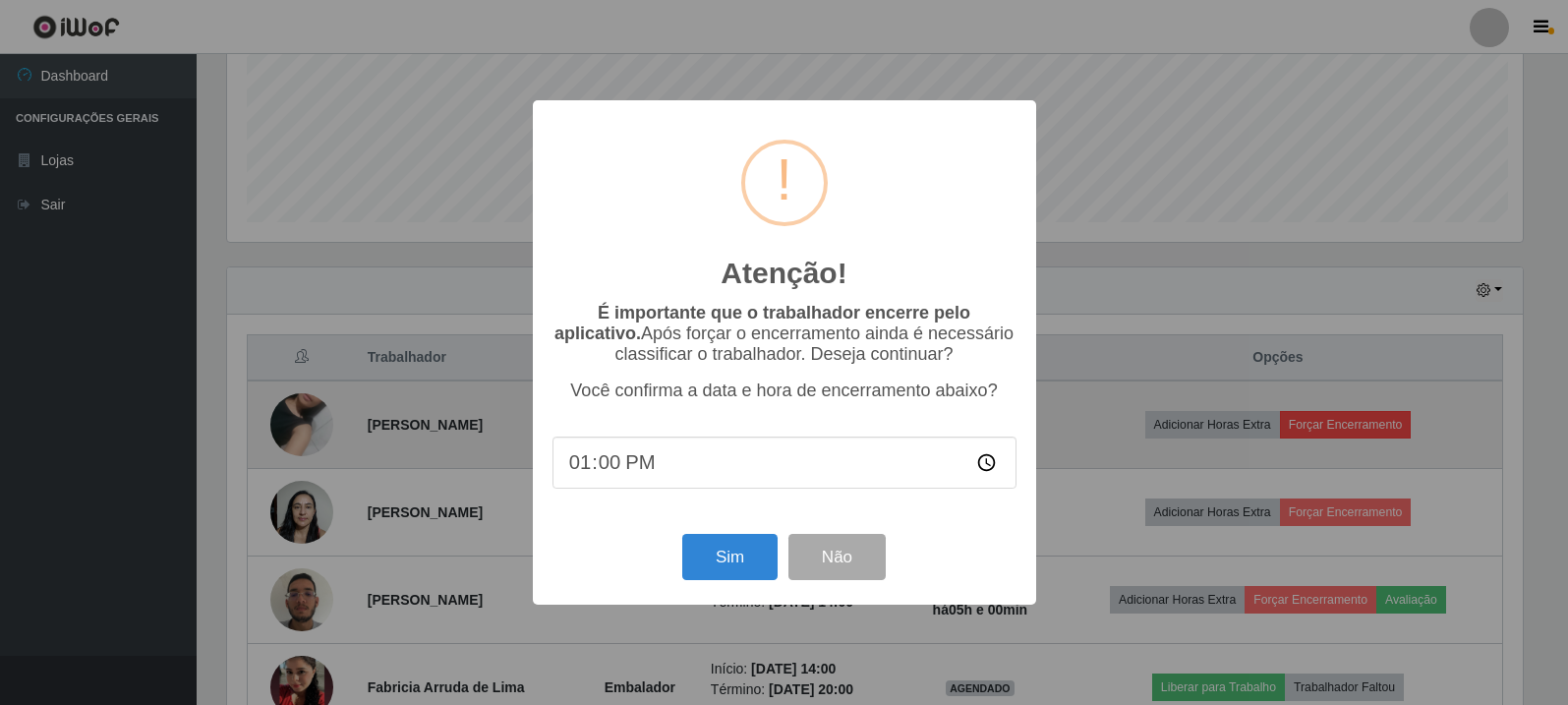
scroll to position [408, 1301]
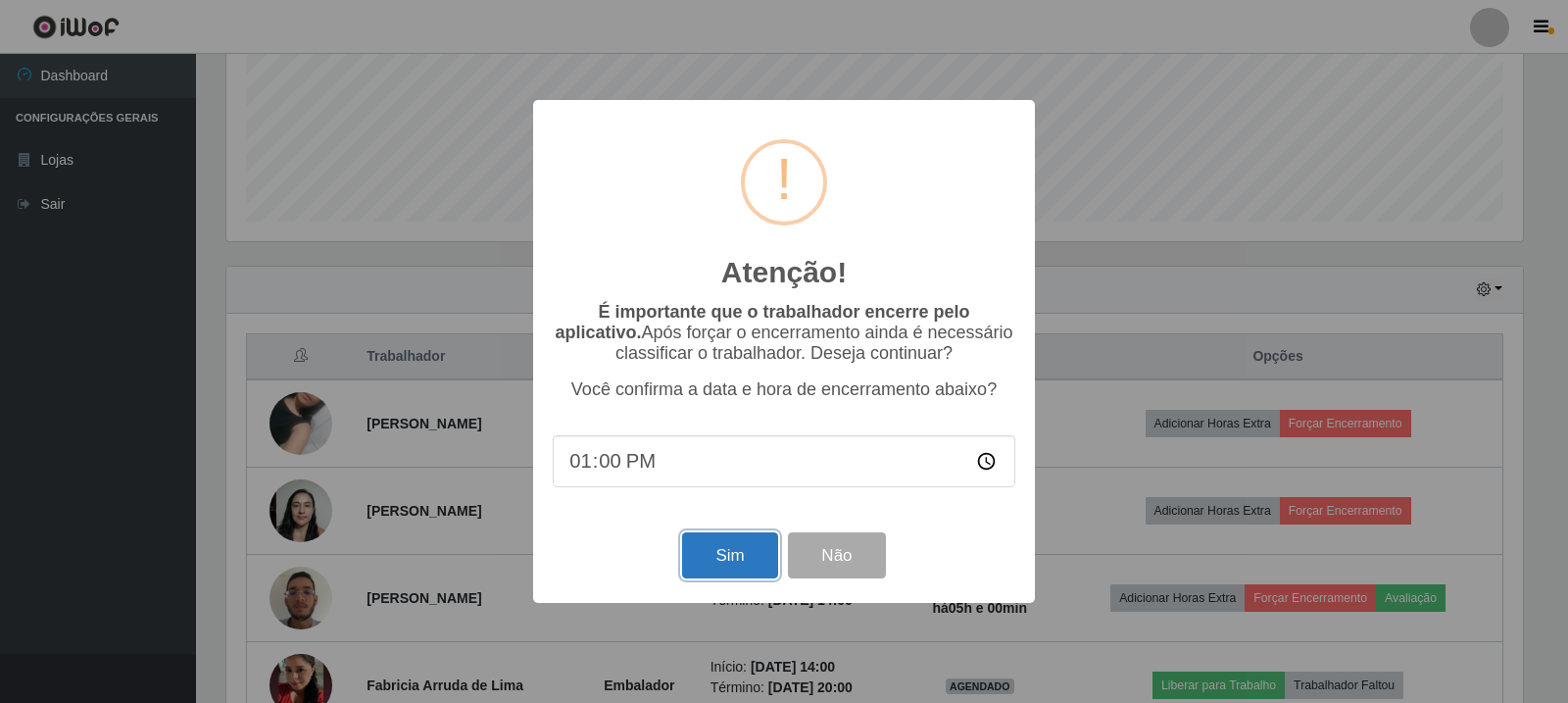
click at [708, 550] on button "Sim" at bounding box center [730, 555] width 95 height 46
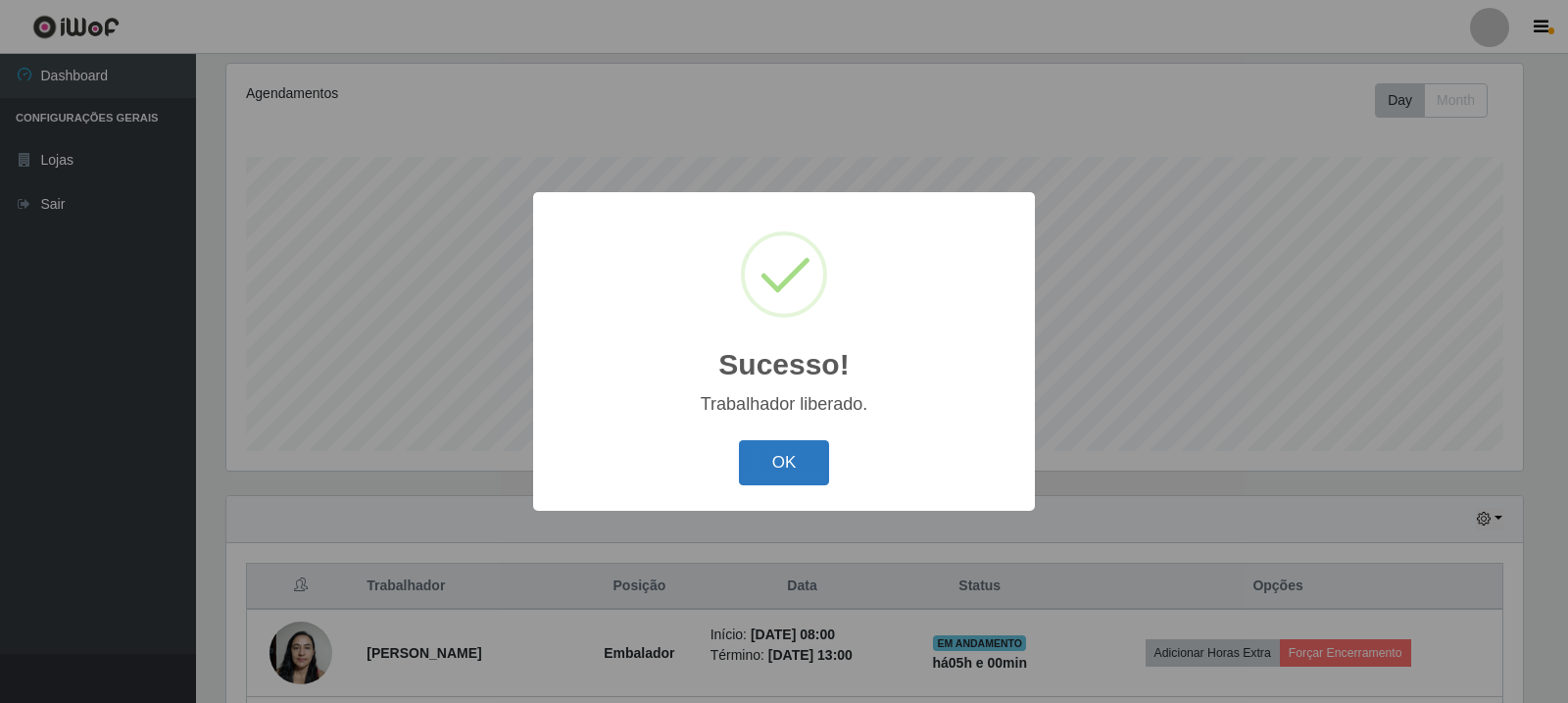
click at [797, 453] on button "OK" at bounding box center [784, 463] width 91 height 46
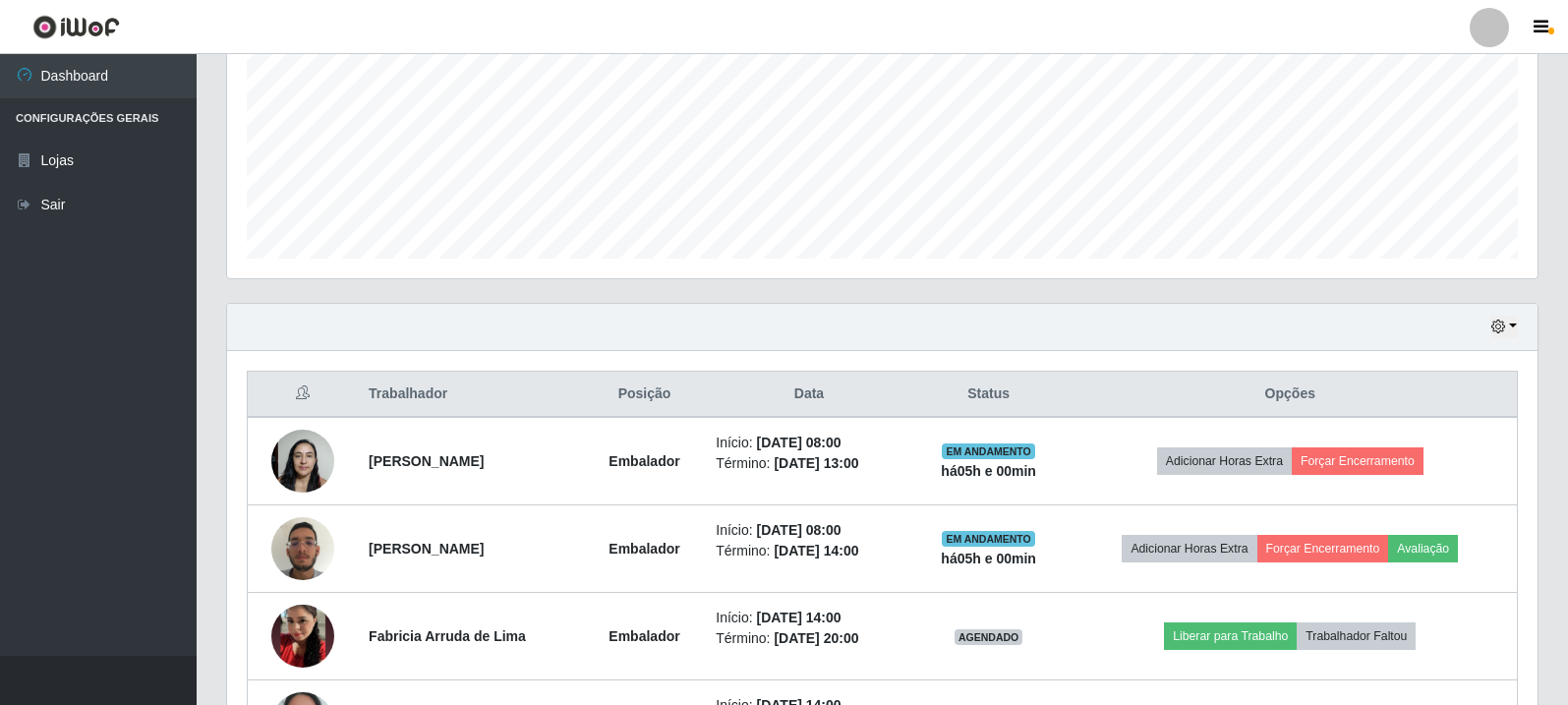
scroll to position [688, 0]
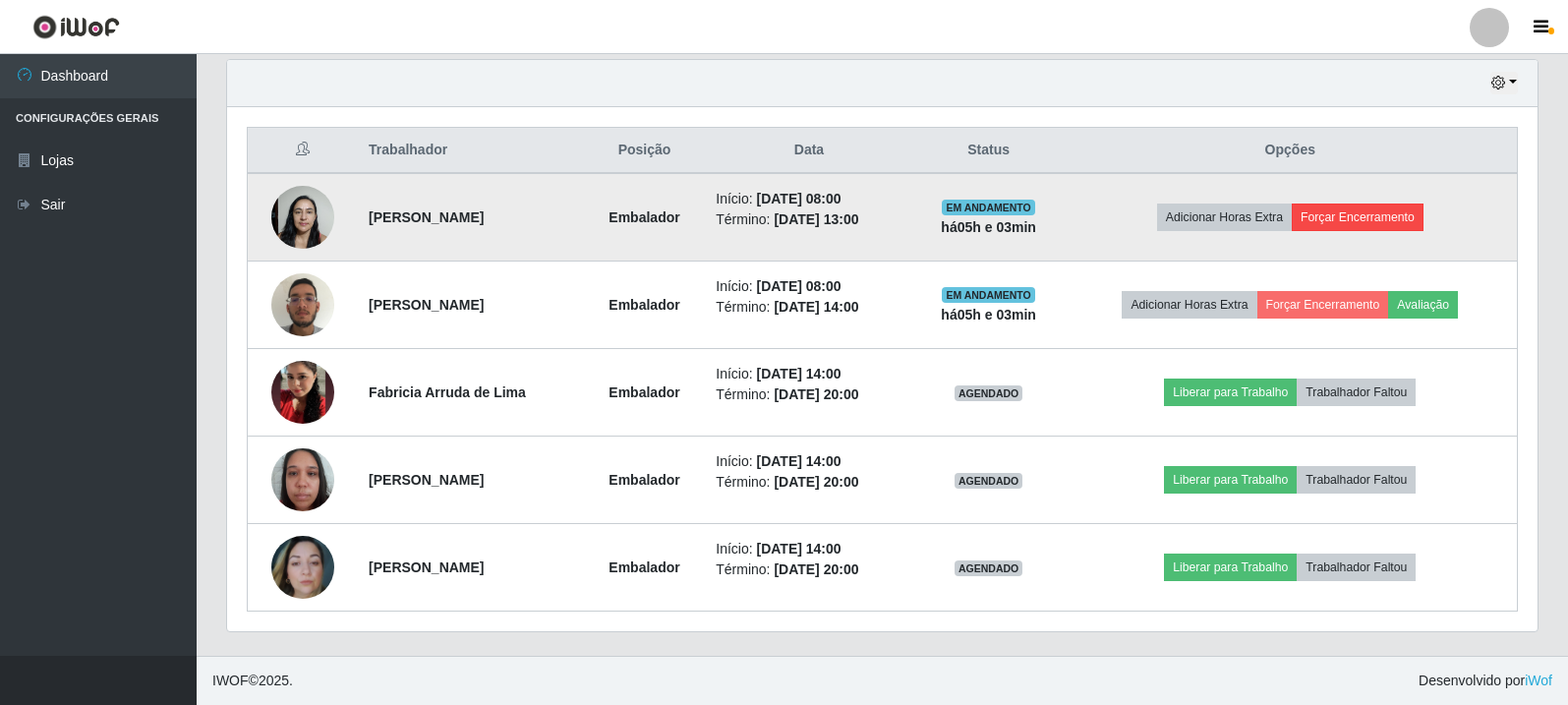
drag, startPoint x: 1386, startPoint y: 200, endPoint x: 1386, endPoint y: 216, distance: 16.0
click at [1386, 204] on td "Adicionar Horas Extra Forçar Encerramento" at bounding box center [1290, 217] width 455 height 88
click at [1386, 216] on button "Forçar Encerramento" at bounding box center [1358, 218] width 131 height 28
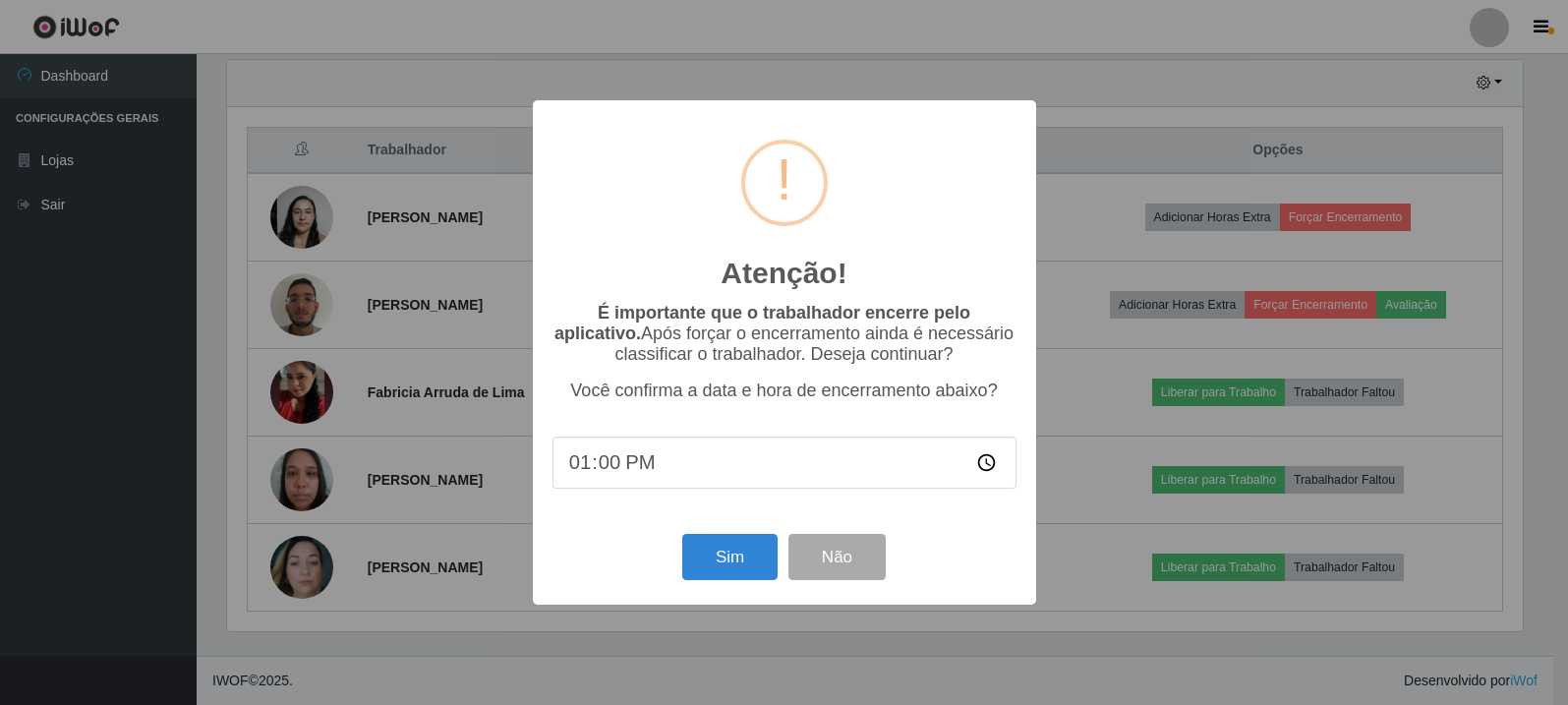
scroll to position [408, 1301]
click at [752, 567] on button "Sim" at bounding box center [732, 557] width 96 height 46
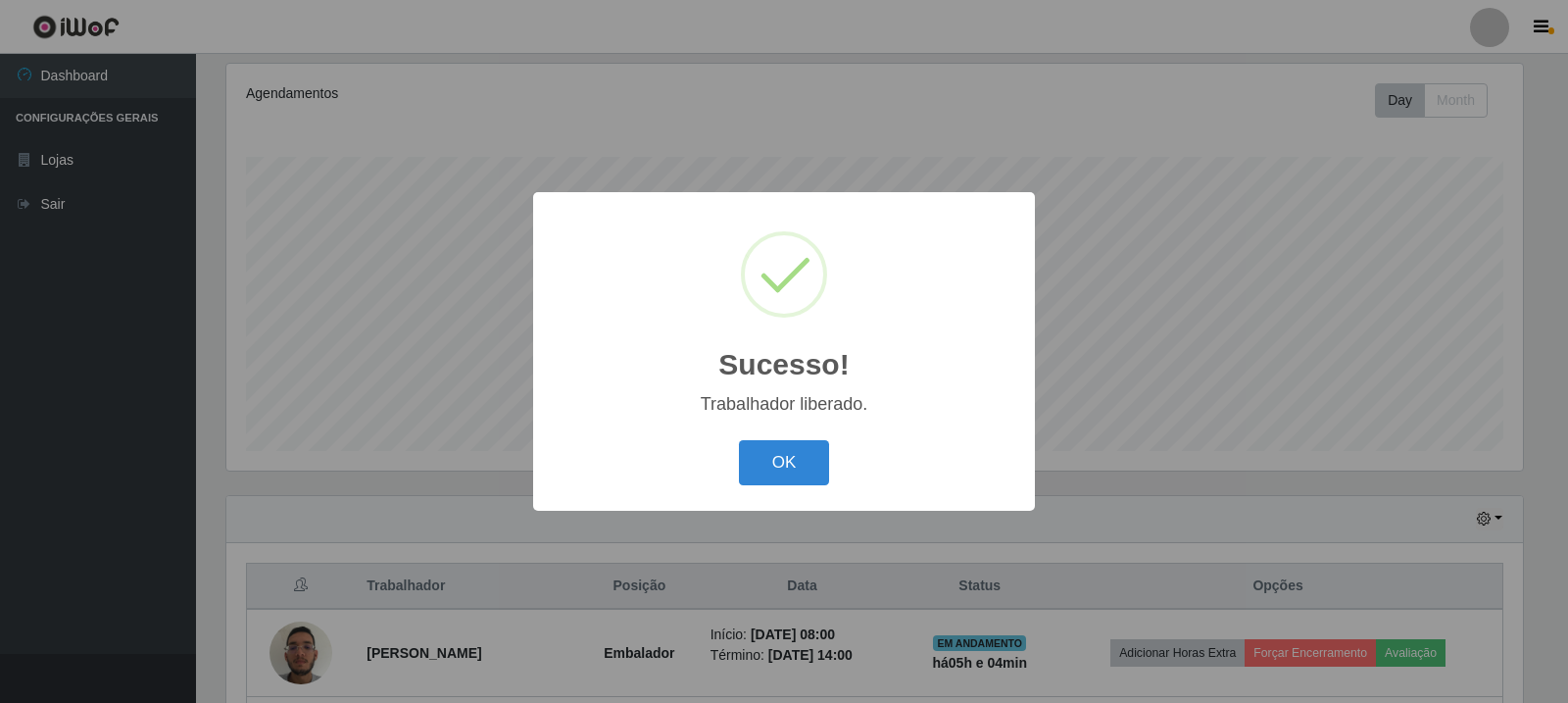
drag, startPoint x: 791, startPoint y: 471, endPoint x: 1019, endPoint y: 302, distance: 283.8
click at [791, 472] on button "OK" at bounding box center [784, 463] width 91 height 46
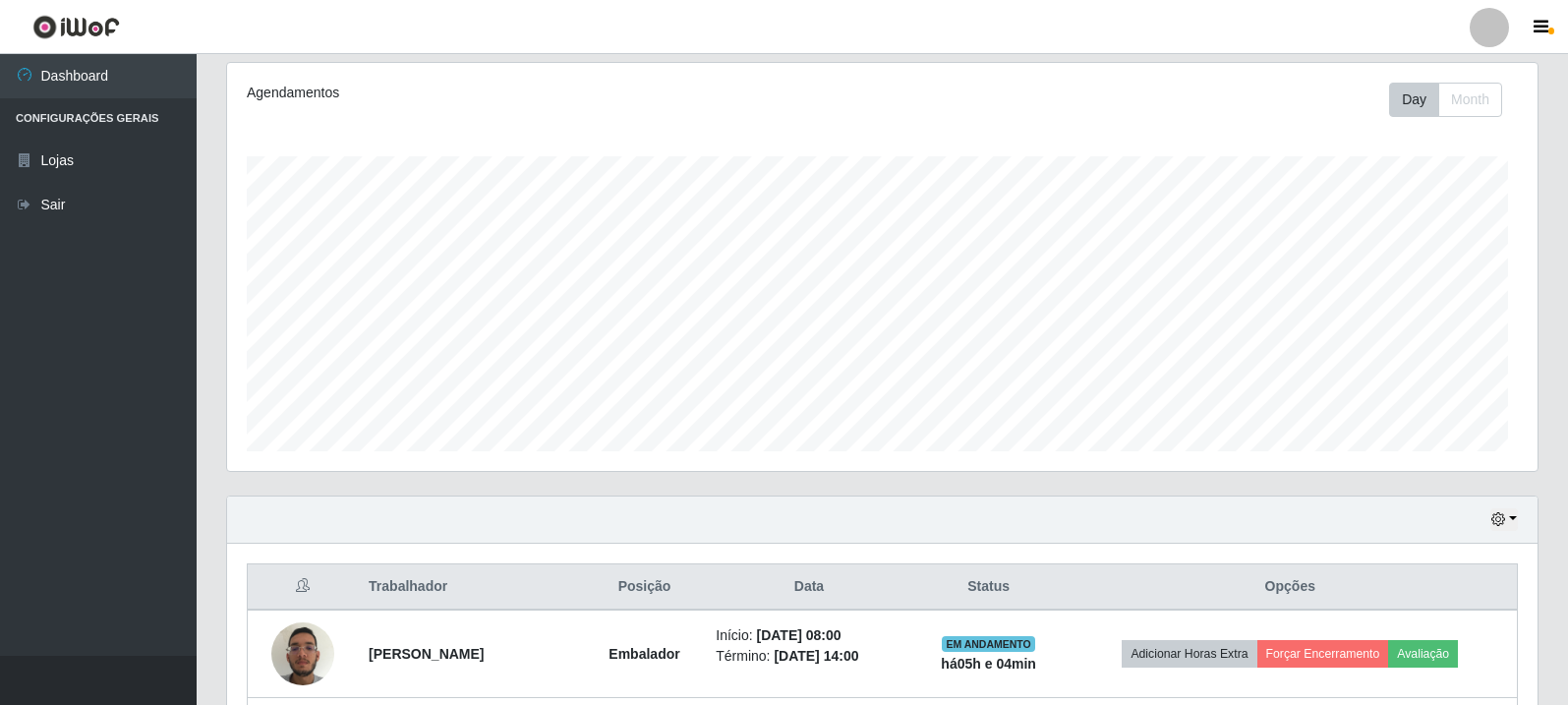
scroll to position [408, 1310]
